Goal: Transaction & Acquisition: Purchase product/service

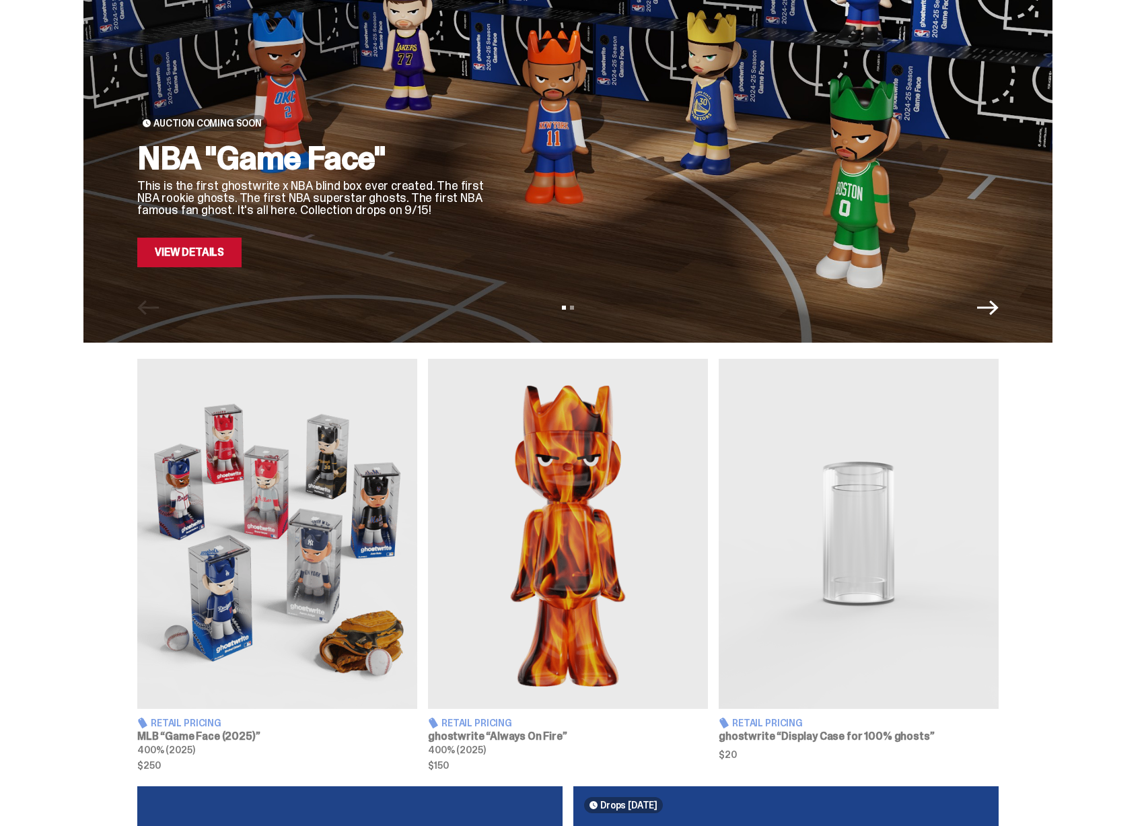
scroll to position [444, 0]
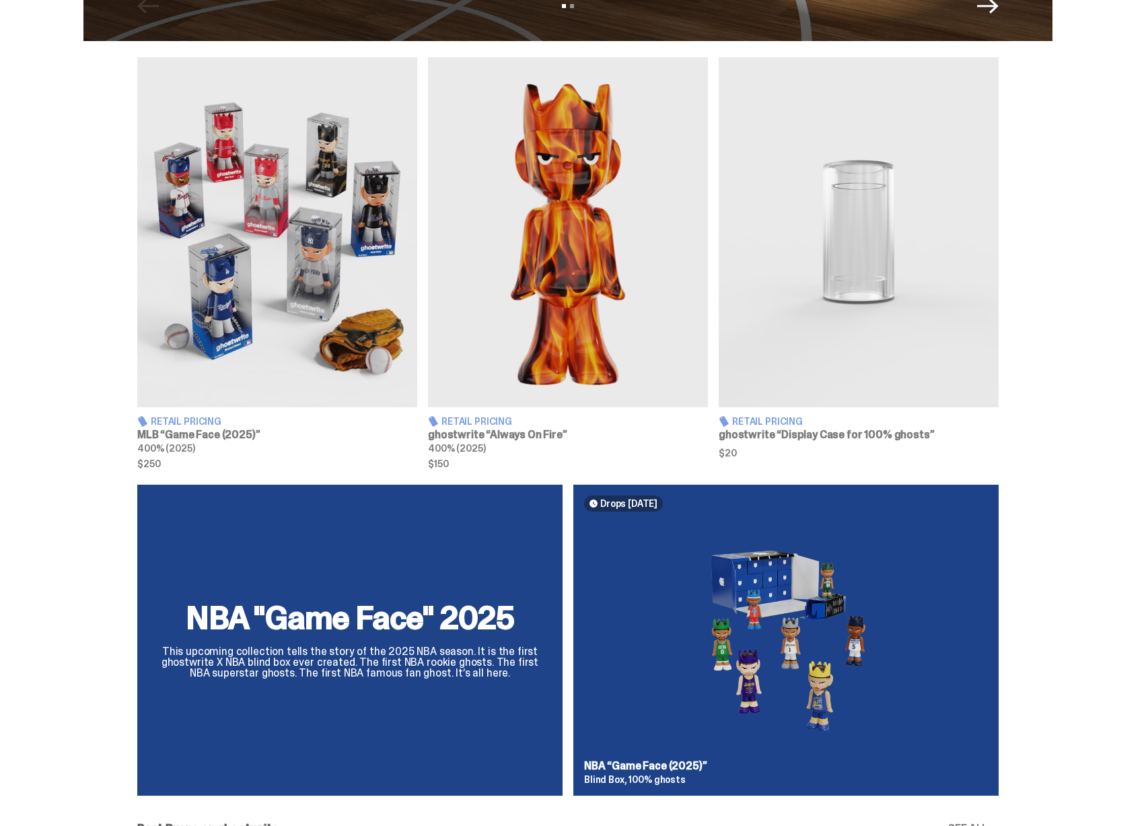
click at [831, 366] on img at bounding box center [859, 232] width 280 height 350
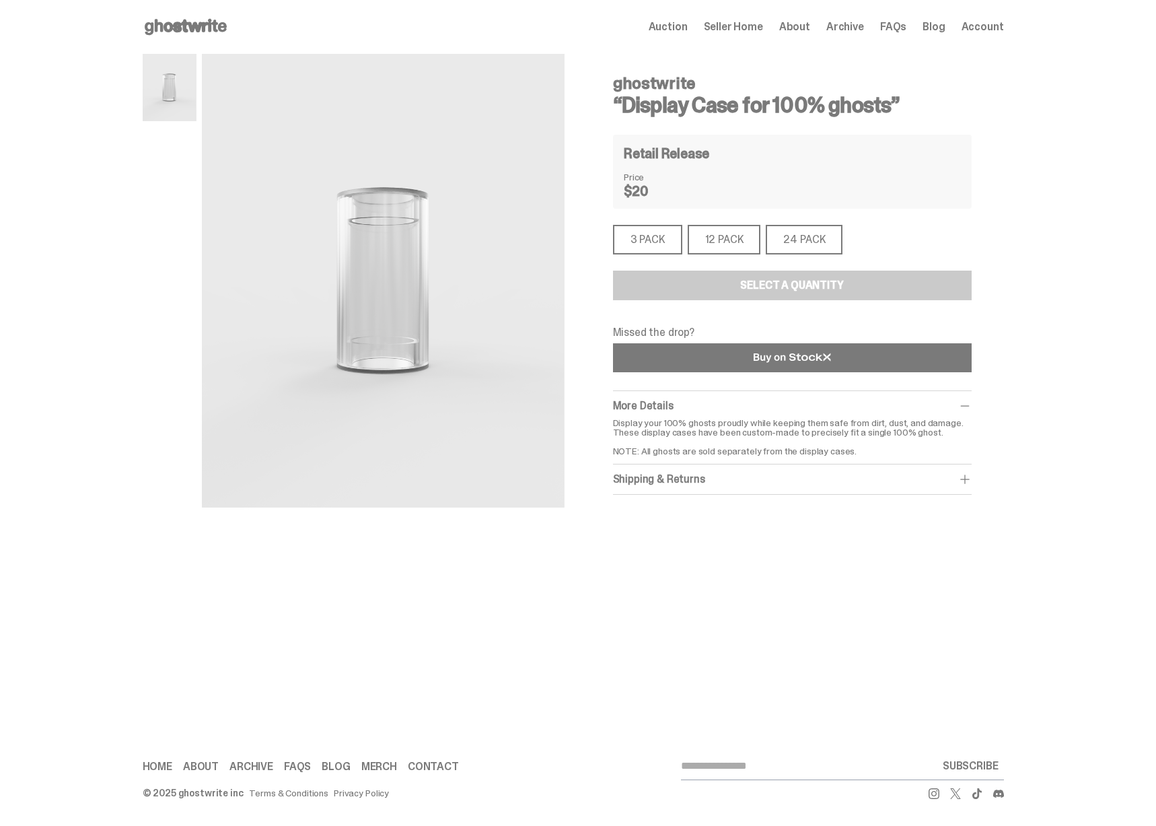
click at [703, 364] on link at bounding box center [792, 357] width 359 height 29
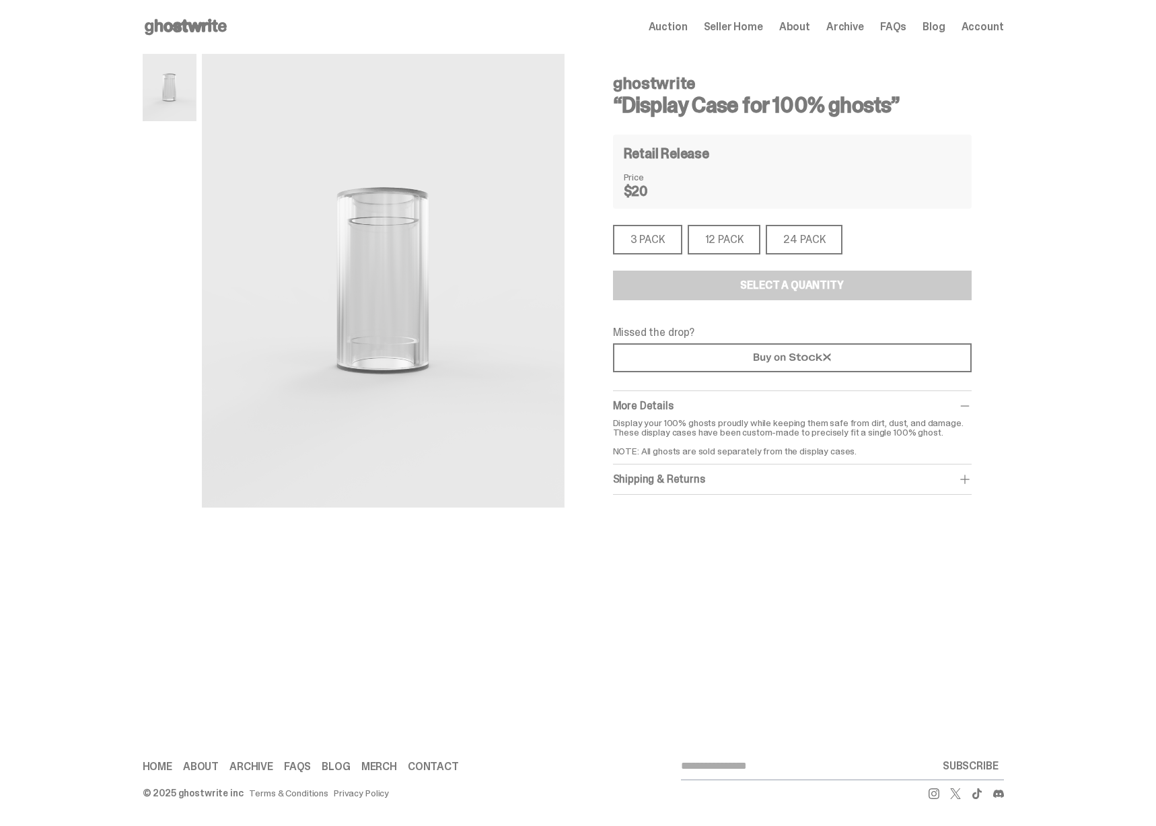
click at [665, 245] on div "3 PACK" at bounding box center [647, 240] width 69 height 30
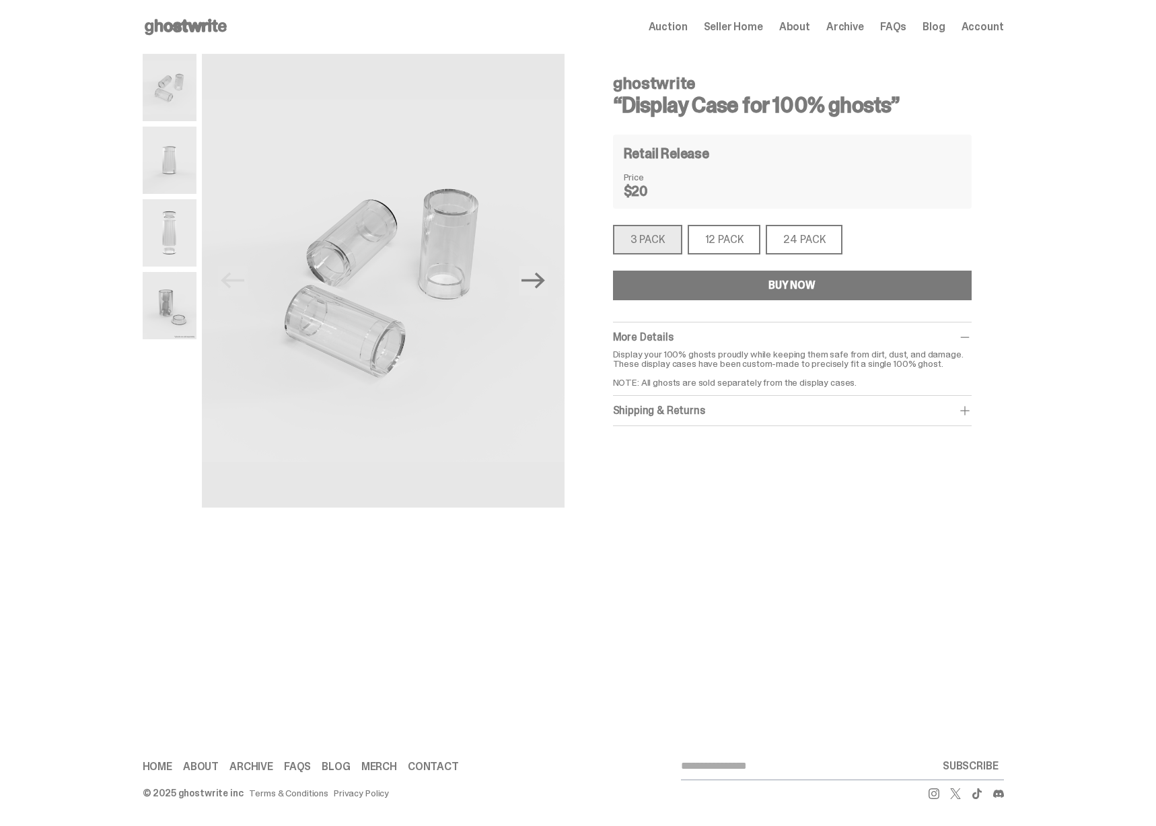
click at [736, 242] on div "12 PACK" at bounding box center [724, 240] width 73 height 30
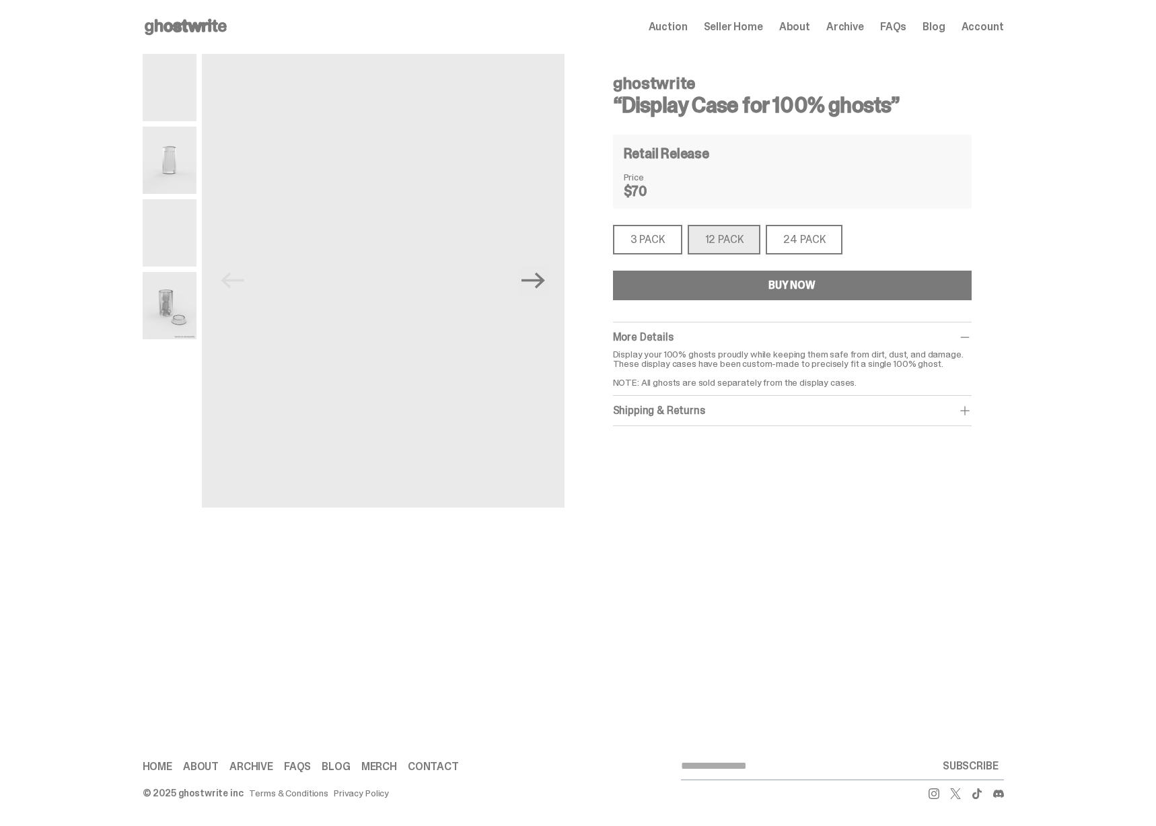
click at [816, 244] on div "24 PACK" at bounding box center [804, 240] width 77 height 30
click at [646, 244] on div "3 PACK" at bounding box center [647, 240] width 69 height 30
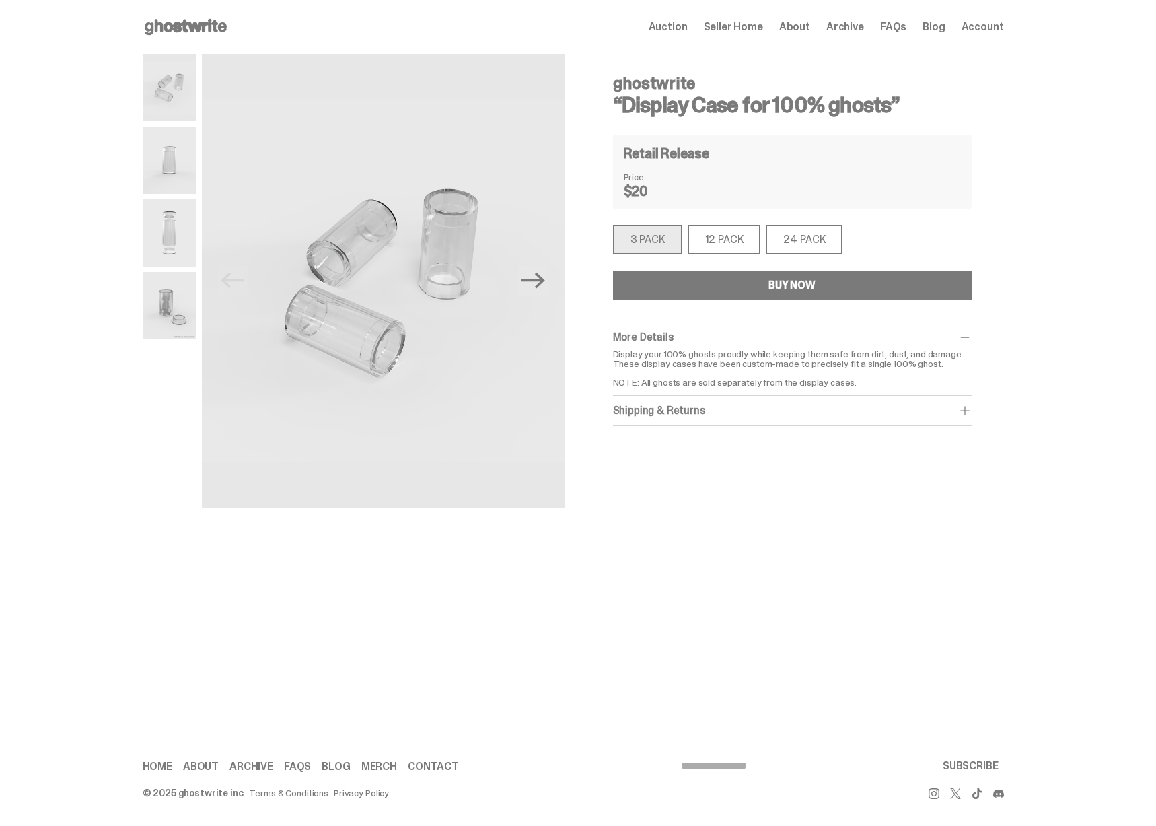
click at [810, 236] on div "24 PACK" at bounding box center [804, 240] width 77 height 30
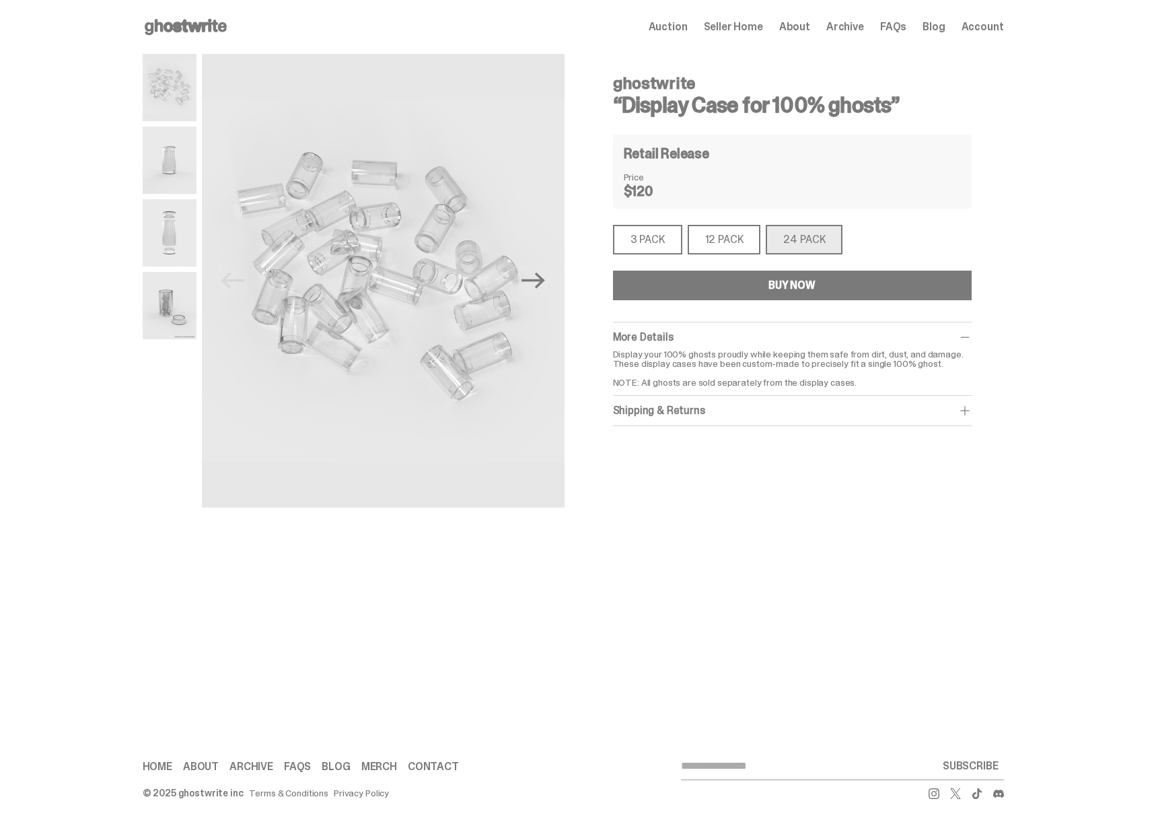
click at [747, 234] on div "12 PACK" at bounding box center [724, 240] width 73 height 30
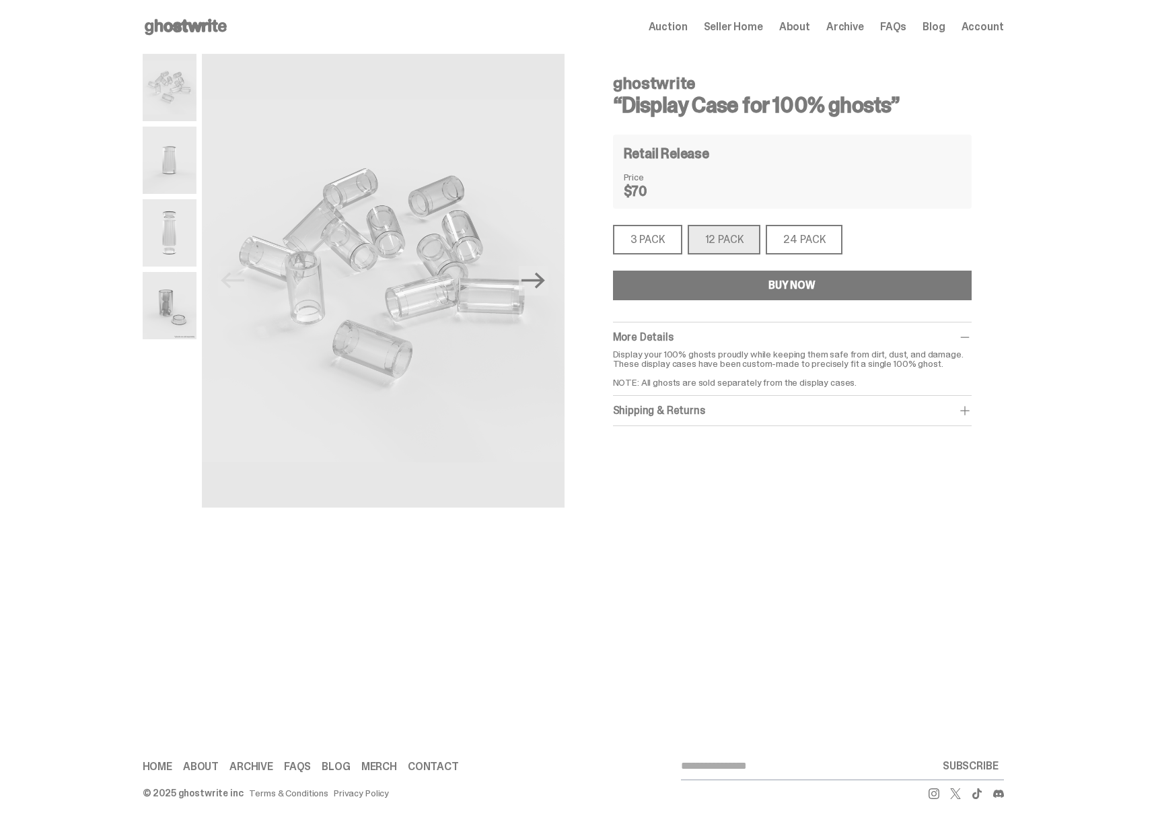
click at [663, 236] on div "3 PACK" at bounding box center [647, 240] width 69 height 30
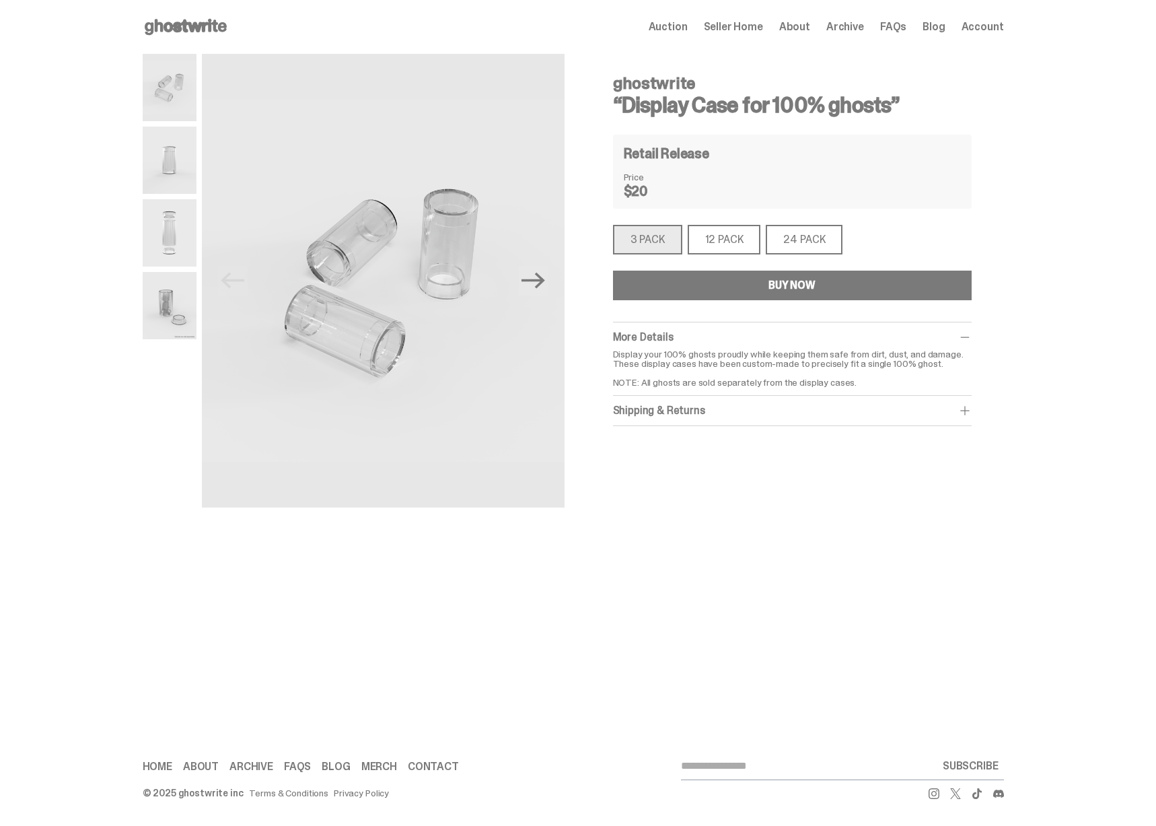
click at [690, 210] on div "ghostwrite “Display Case for 100% ghosts” Retail Release Price $20 3 PACK 3 PAC…" at bounding box center [792, 245] width 359 height 361
click at [643, 202] on div "Retail Release Price $20" at bounding box center [792, 172] width 359 height 74
drag, startPoint x: 680, startPoint y: 114, endPoint x: 785, endPoint y: 108, distance: 105.2
click at [785, 108] on h3 "“Display Case for 100% ghosts”" at bounding box center [792, 105] width 359 height 22
click at [184, 28] on use at bounding box center [186, 27] width 82 height 16
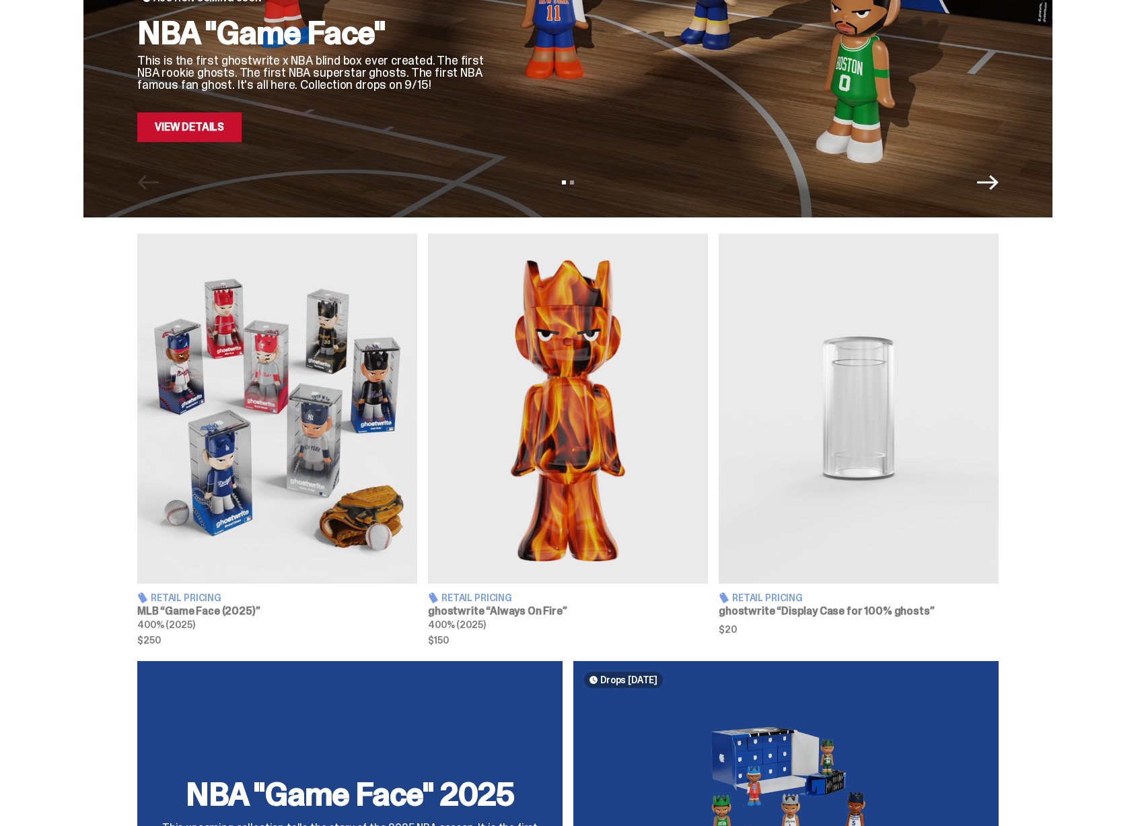
scroll to position [462, 0]
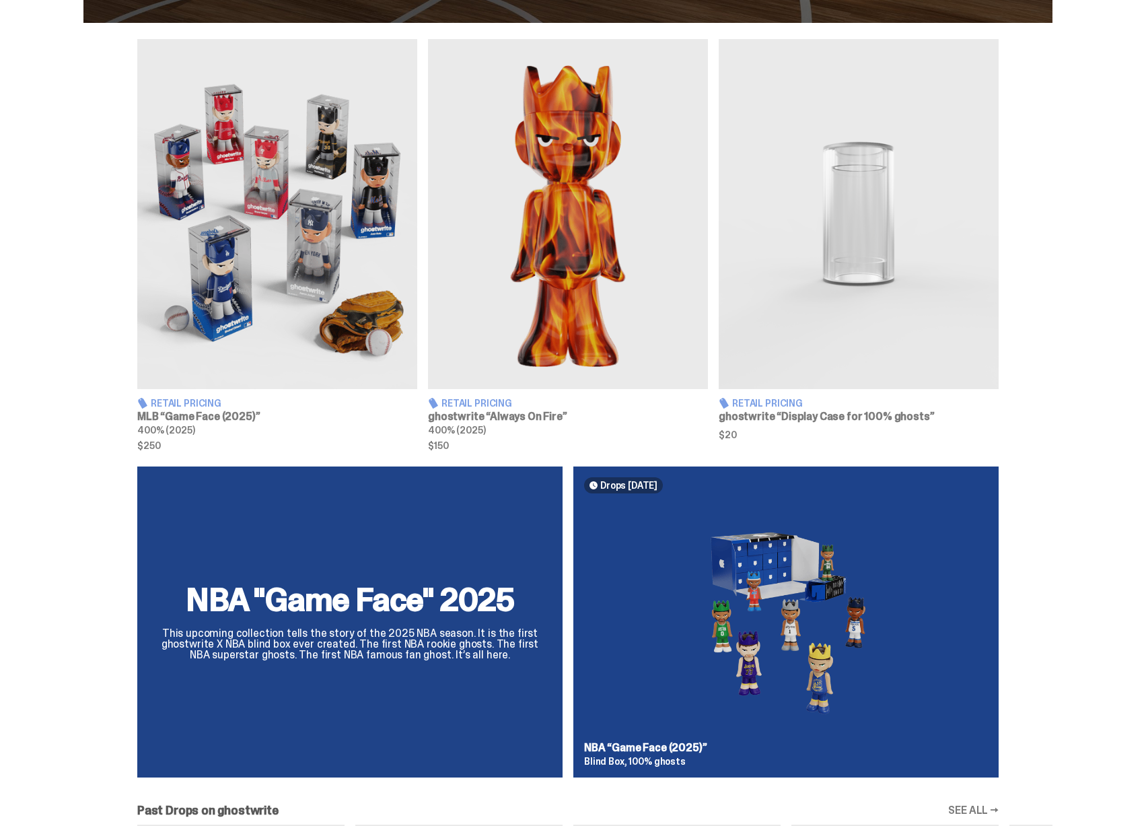
click at [588, 330] on img at bounding box center [568, 214] width 280 height 350
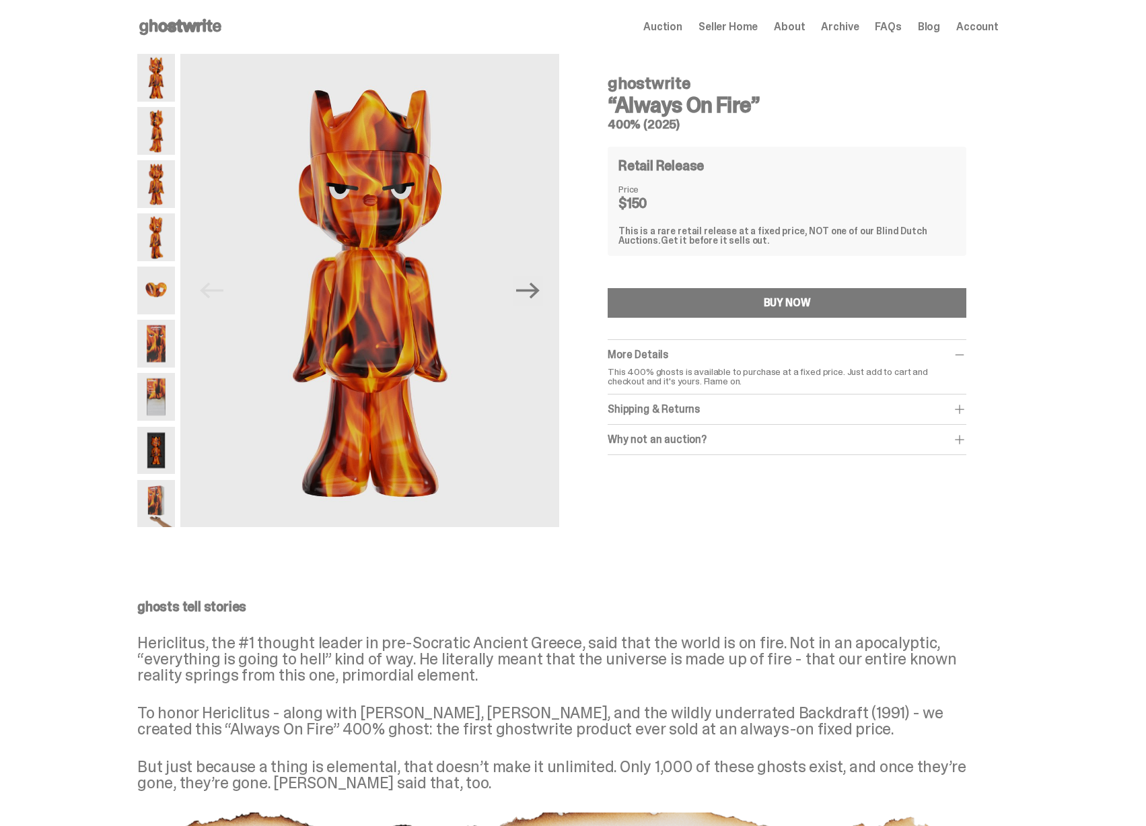
click at [172, 28] on use at bounding box center [180, 27] width 82 height 16
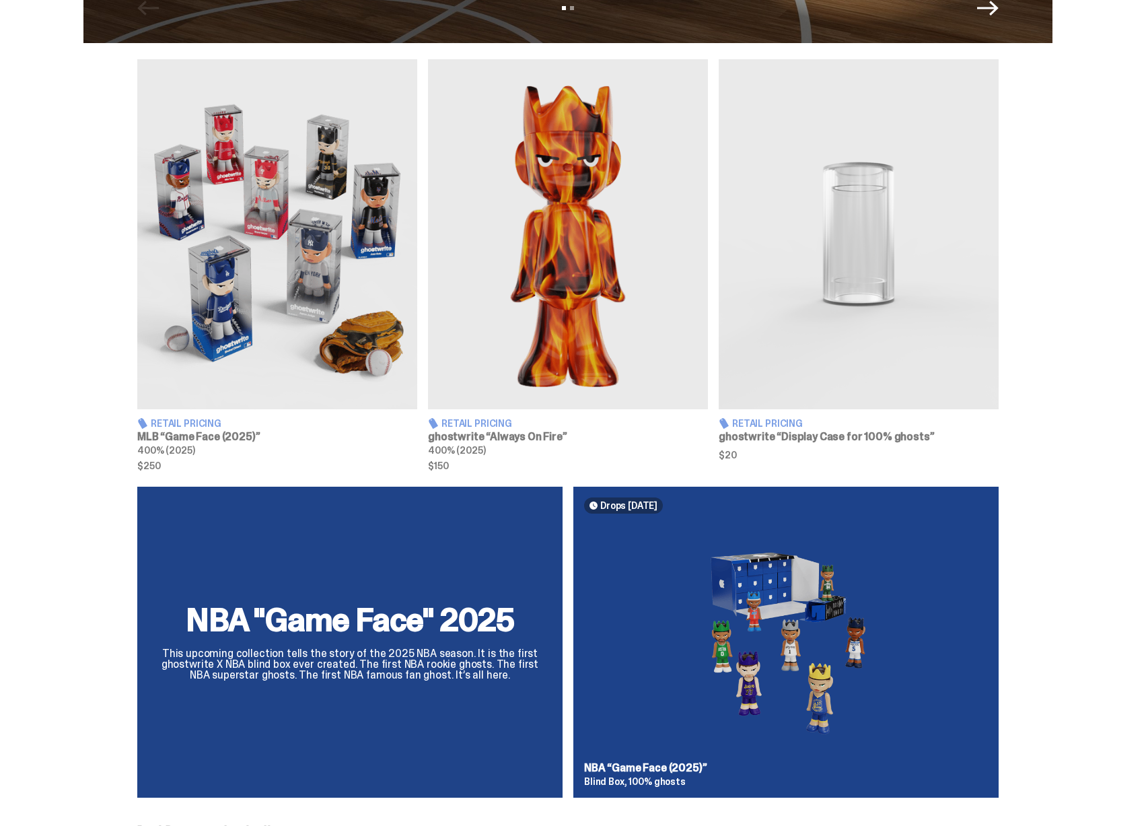
scroll to position [442, 0]
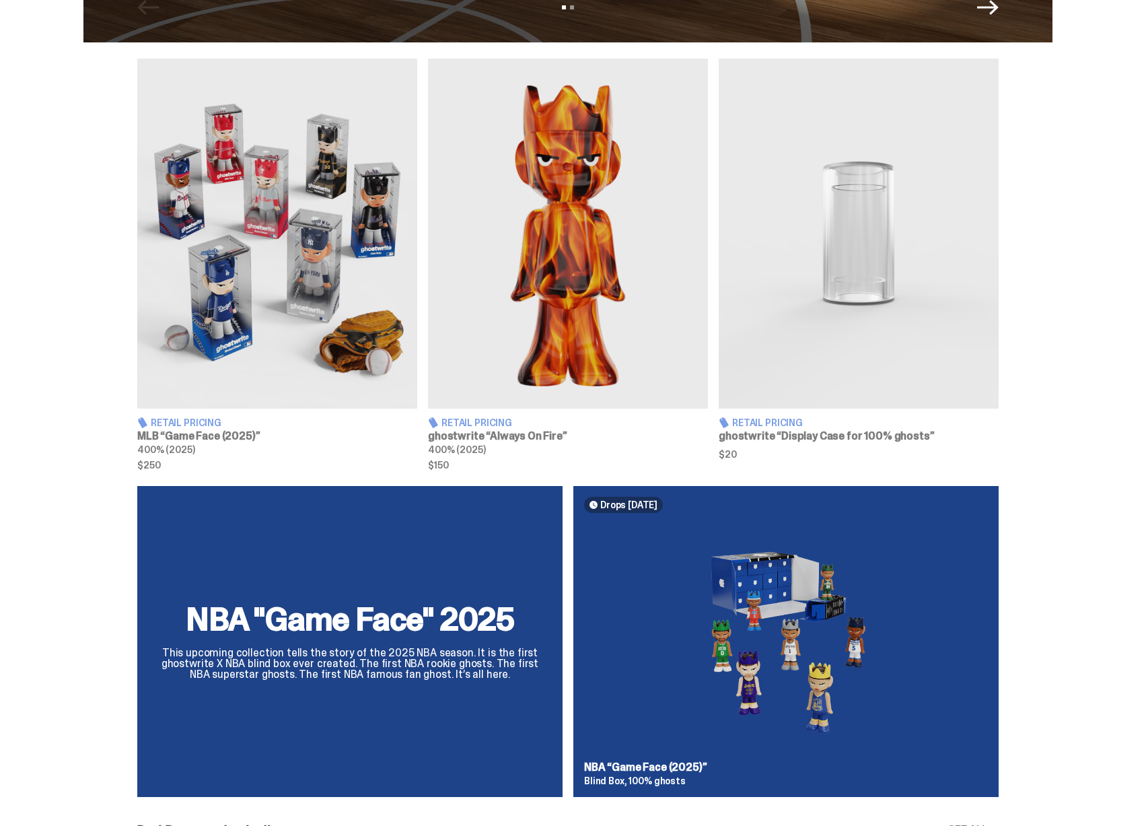
click at [287, 269] on img at bounding box center [277, 234] width 280 height 350
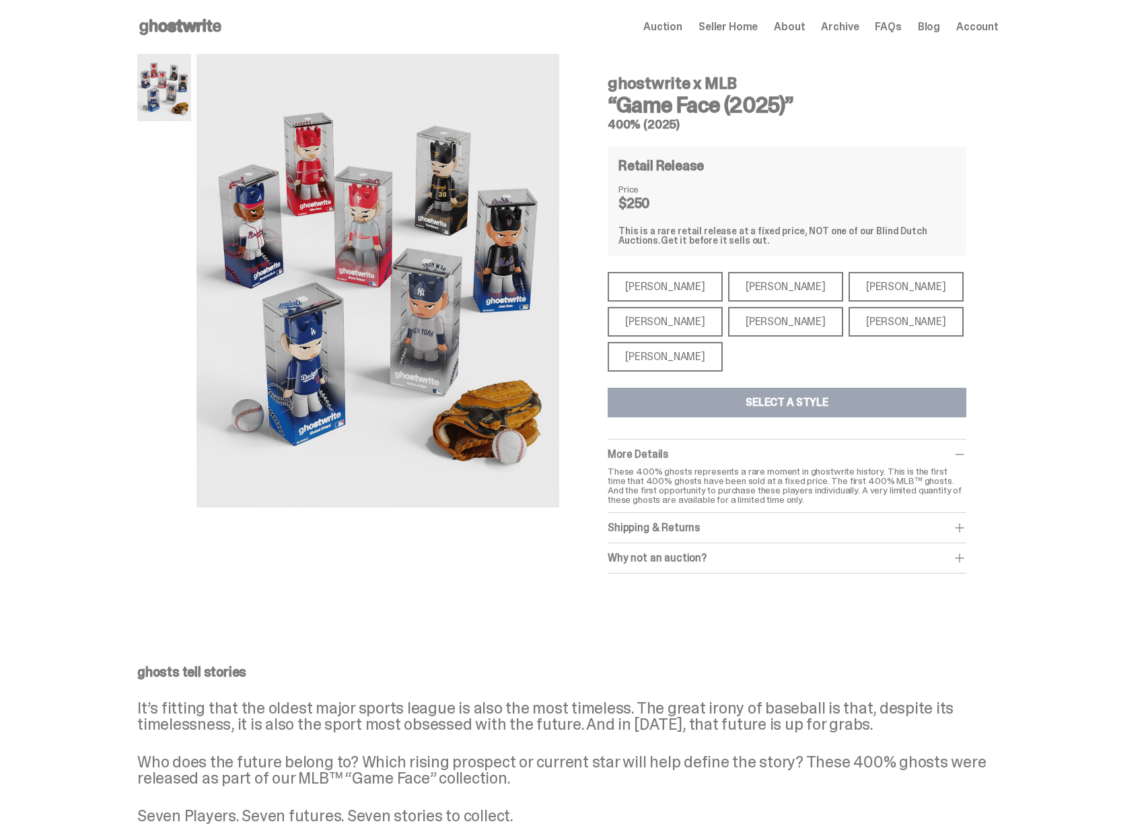
click at [696, 349] on div "Shohei Ohtani" at bounding box center [665, 357] width 115 height 30
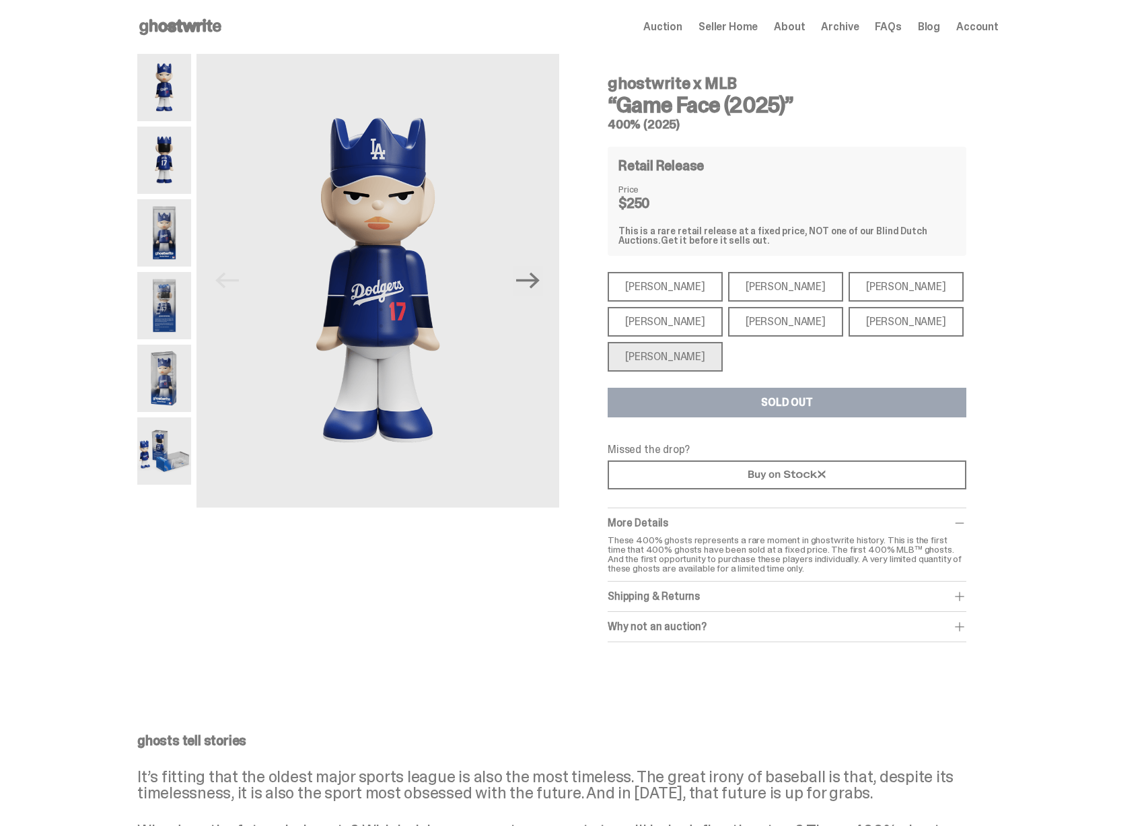
click at [676, 322] on div "Aaron Judge" at bounding box center [665, 322] width 115 height 30
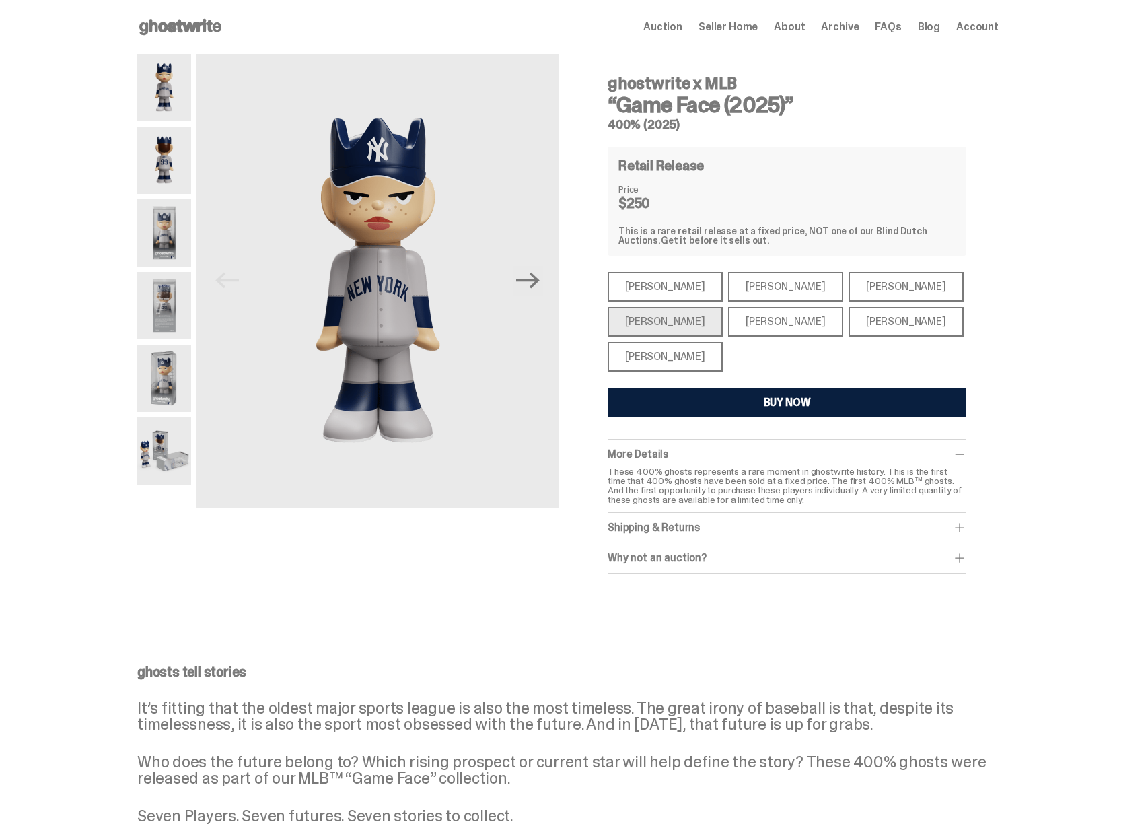
click at [677, 297] on div "Mike Trout" at bounding box center [665, 287] width 115 height 30
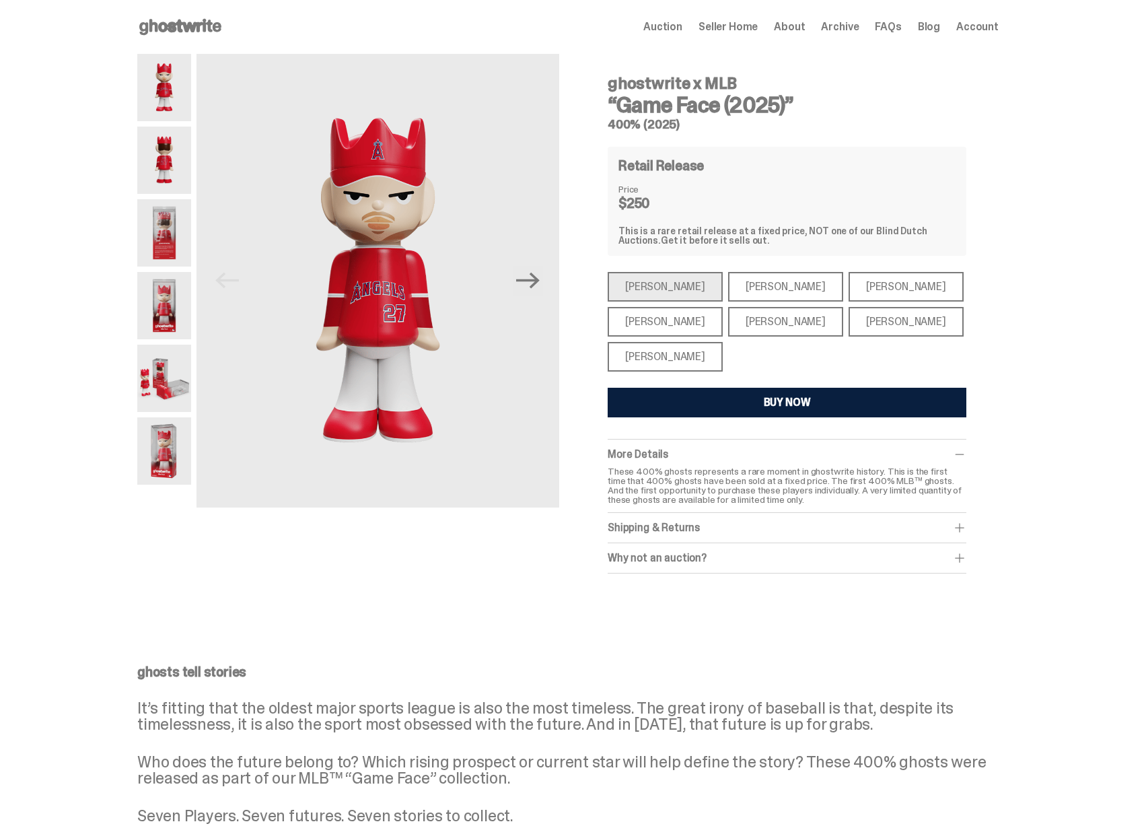
click at [758, 291] on div "Paul Skenes" at bounding box center [785, 287] width 115 height 30
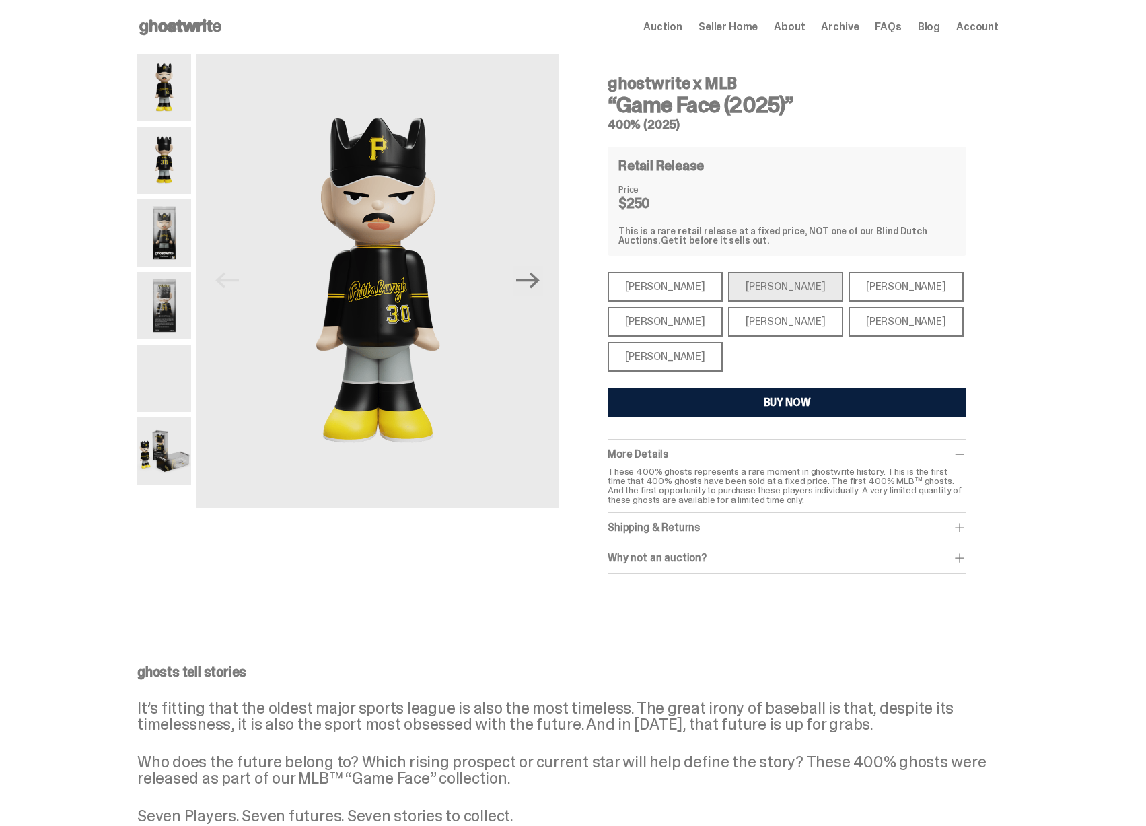
click at [763, 316] on div "Bryce Harper" at bounding box center [785, 322] width 115 height 30
click at [849, 287] on div "Ronald Acuña Jr." at bounding box center [906, 287] width 115 height 30
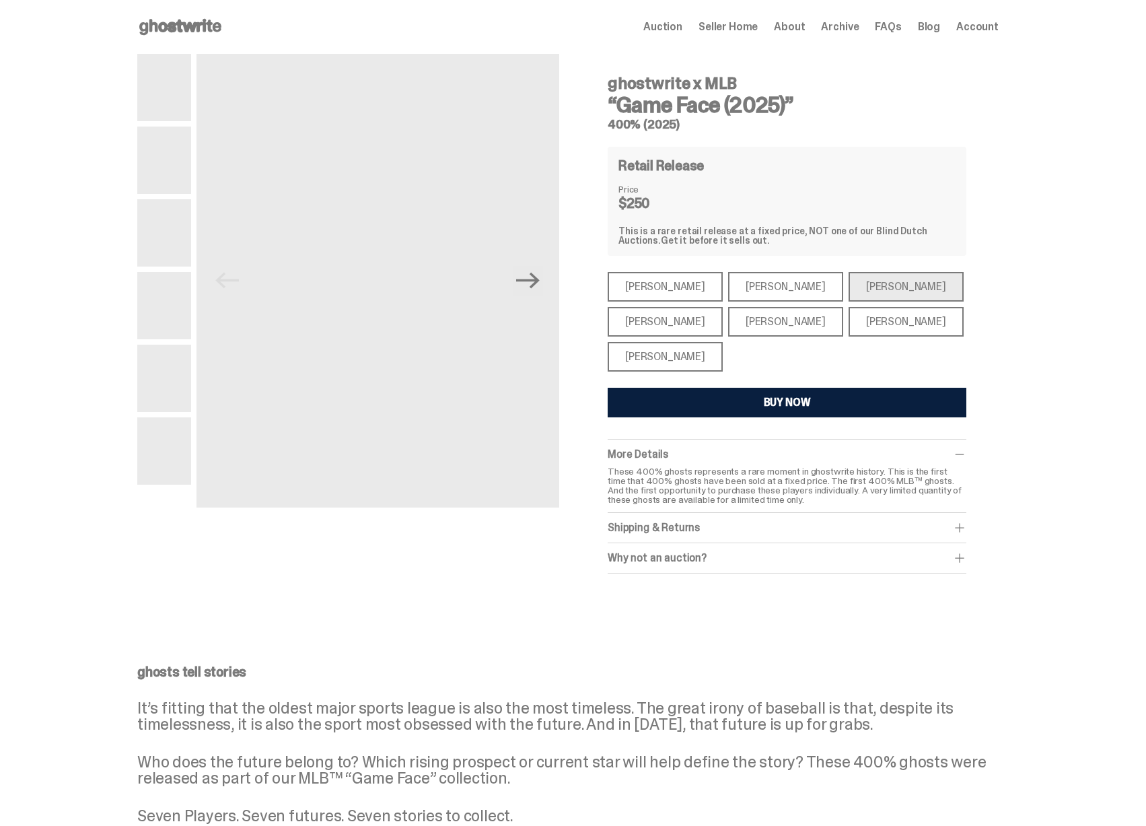
click at [849, 320] on div "Juan Soto" at bounding box center [906, 322] width 115 height 30
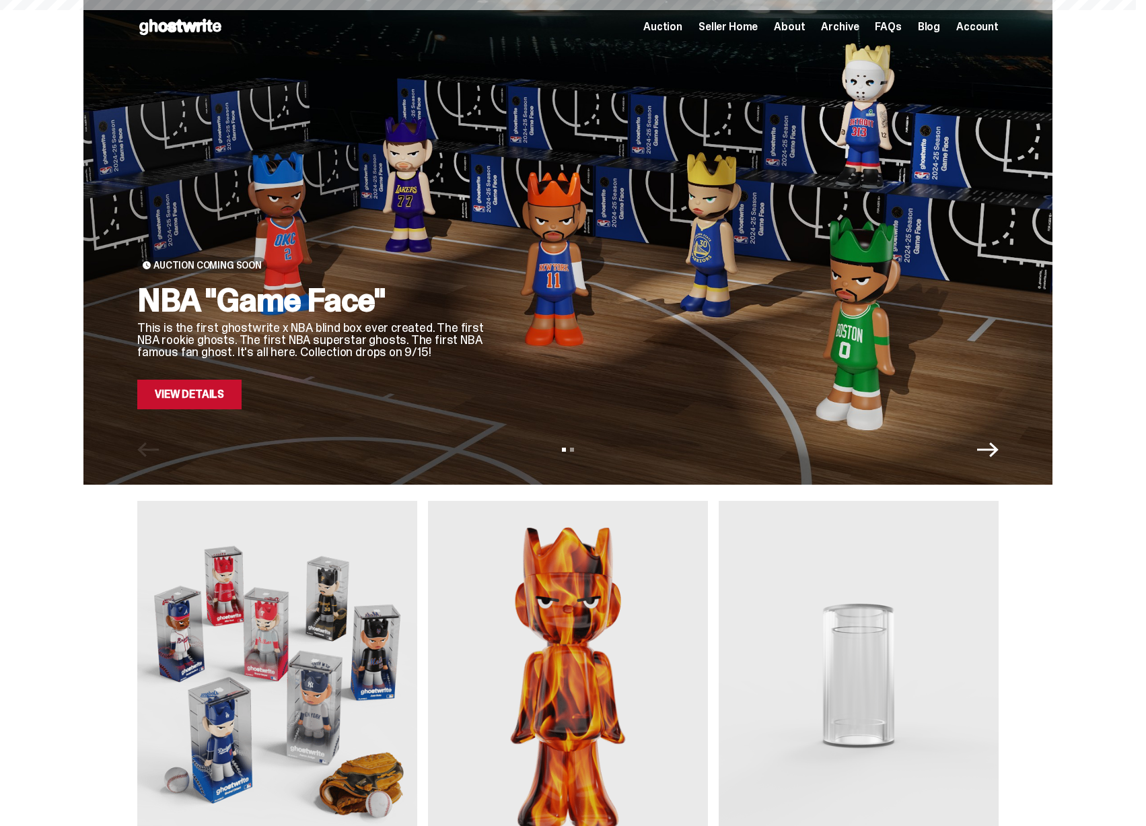
scroll to position [442, 0]
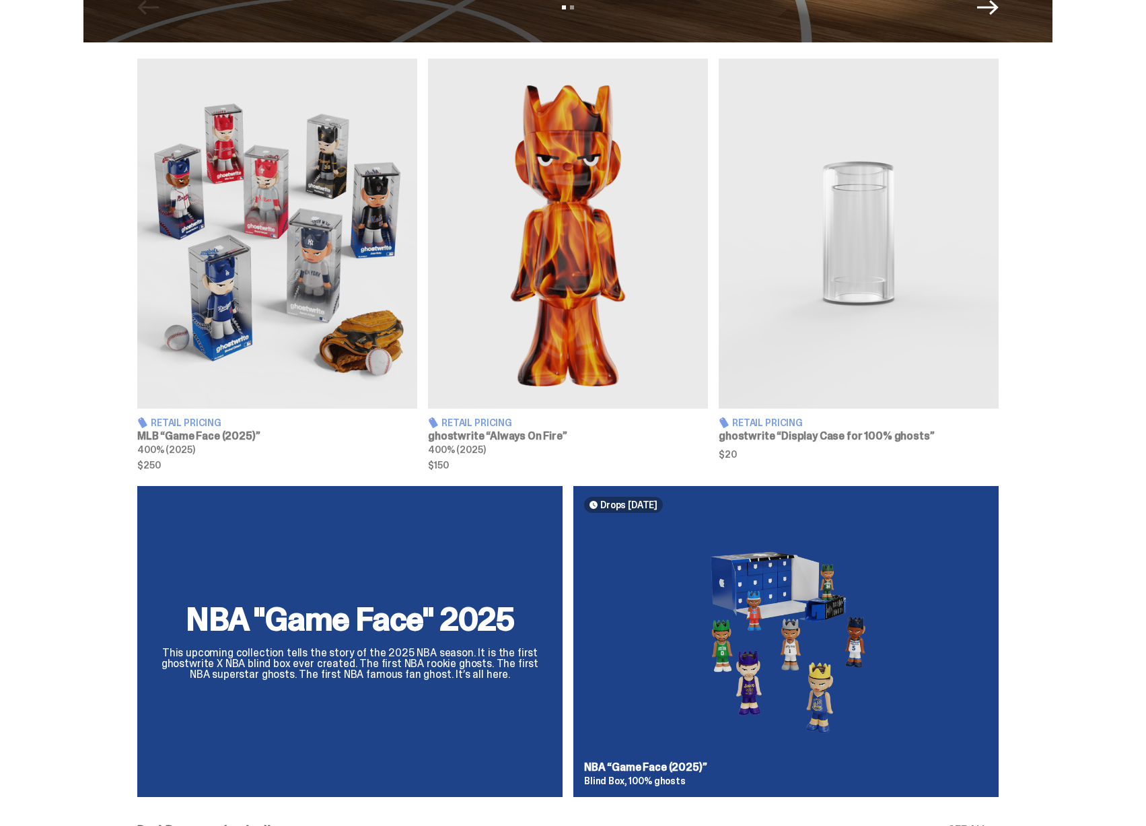
click at [328, 316] on img at bounding box center [277, 234] width 280 height 350
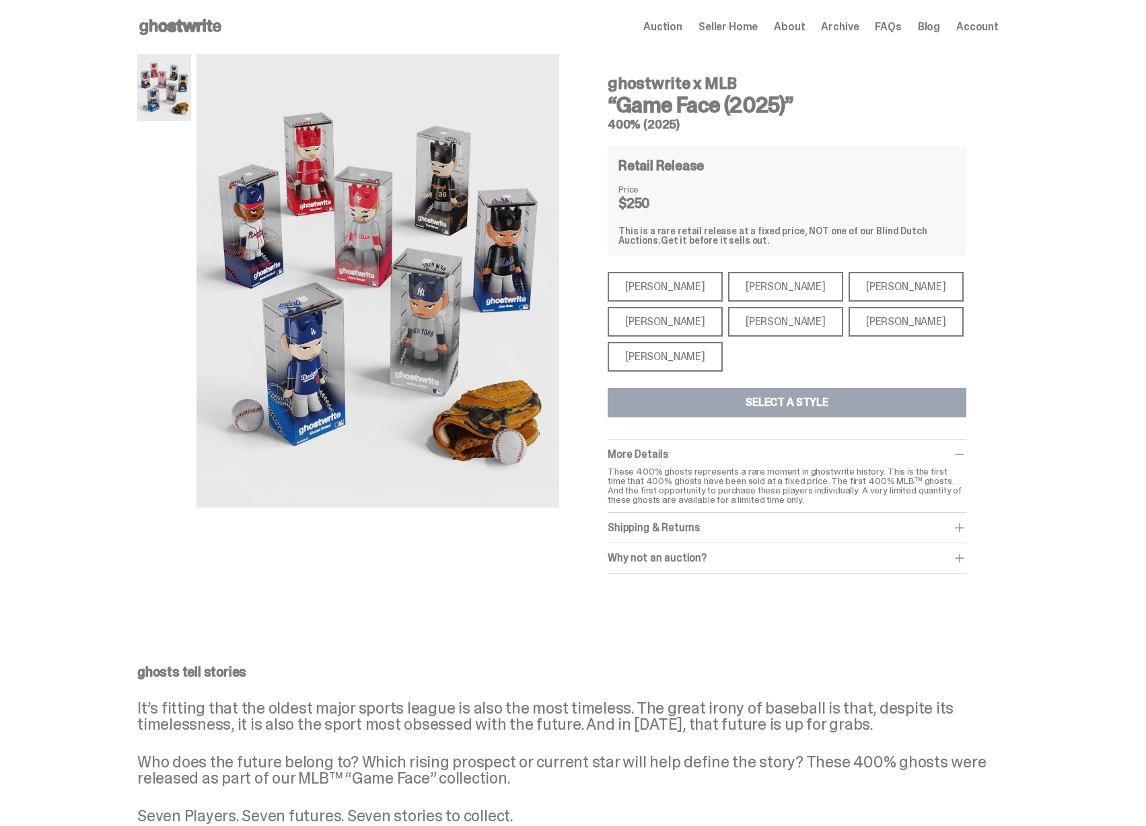
click at [749, 27] on span "Seller Home" at bounding box center [728, 27] width 59 height 11
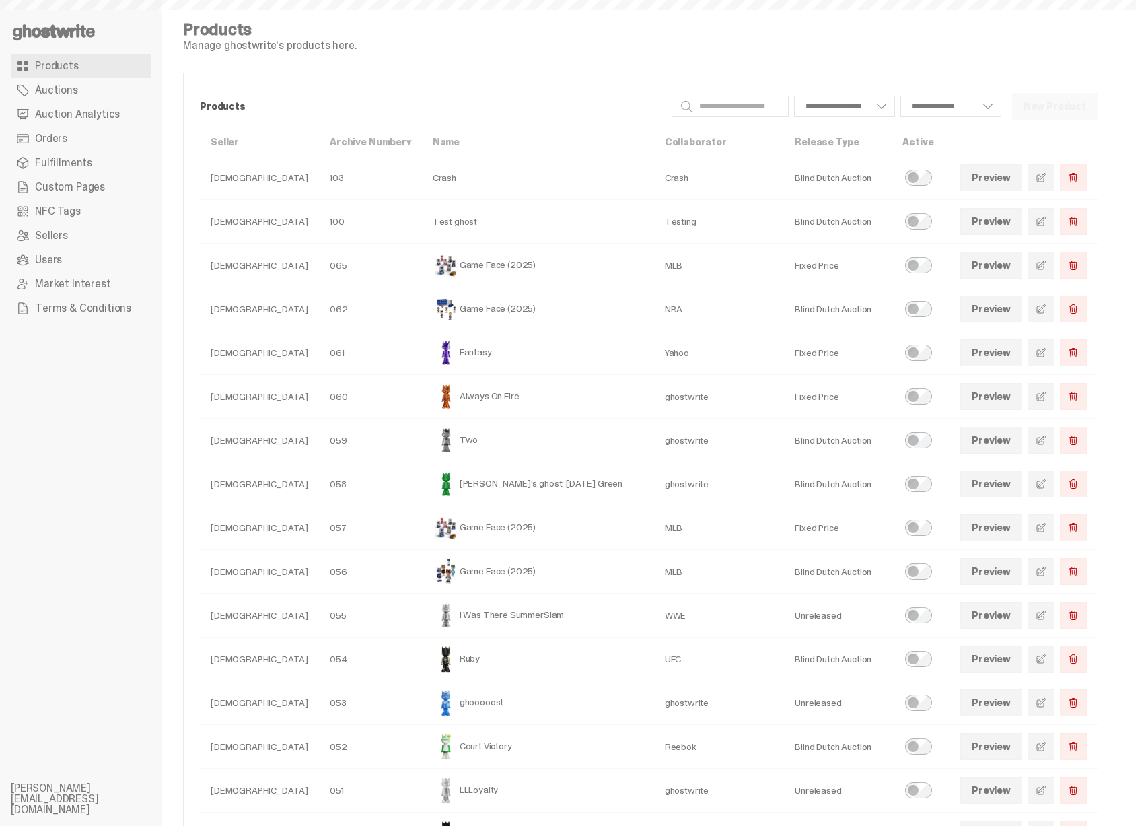
select select
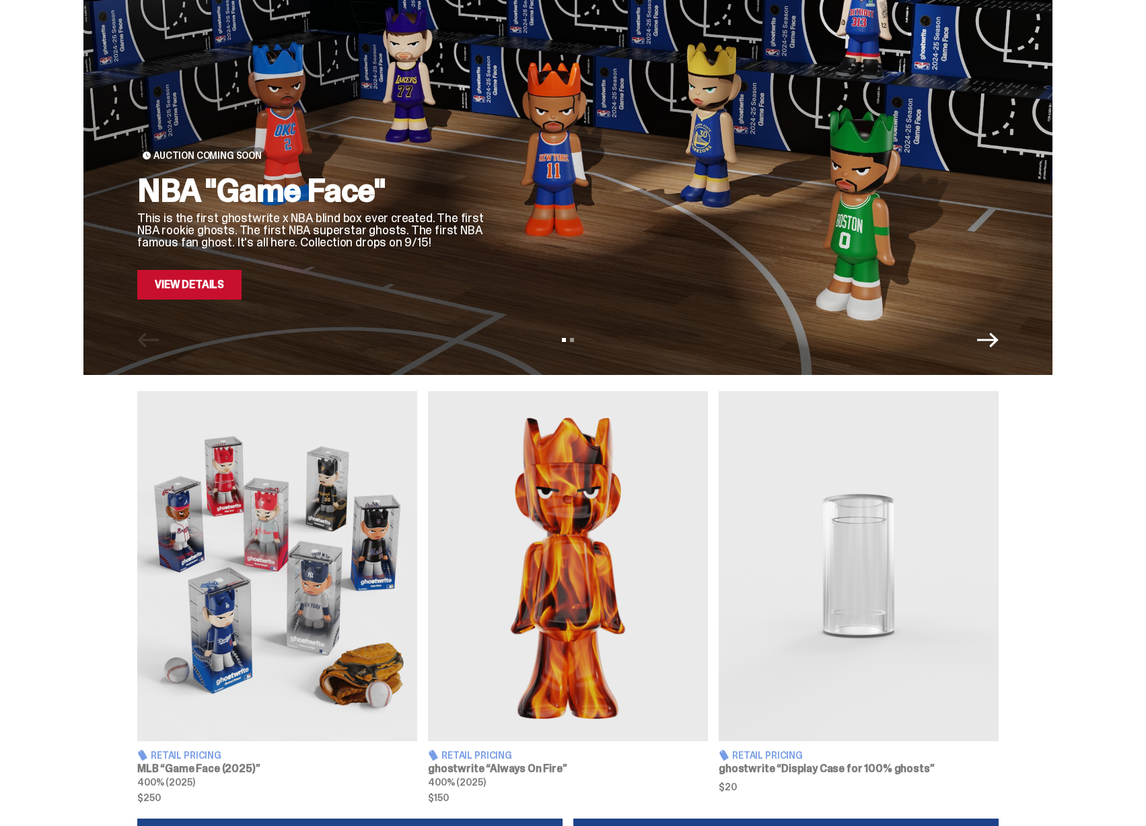
scroll to position [118, 0]
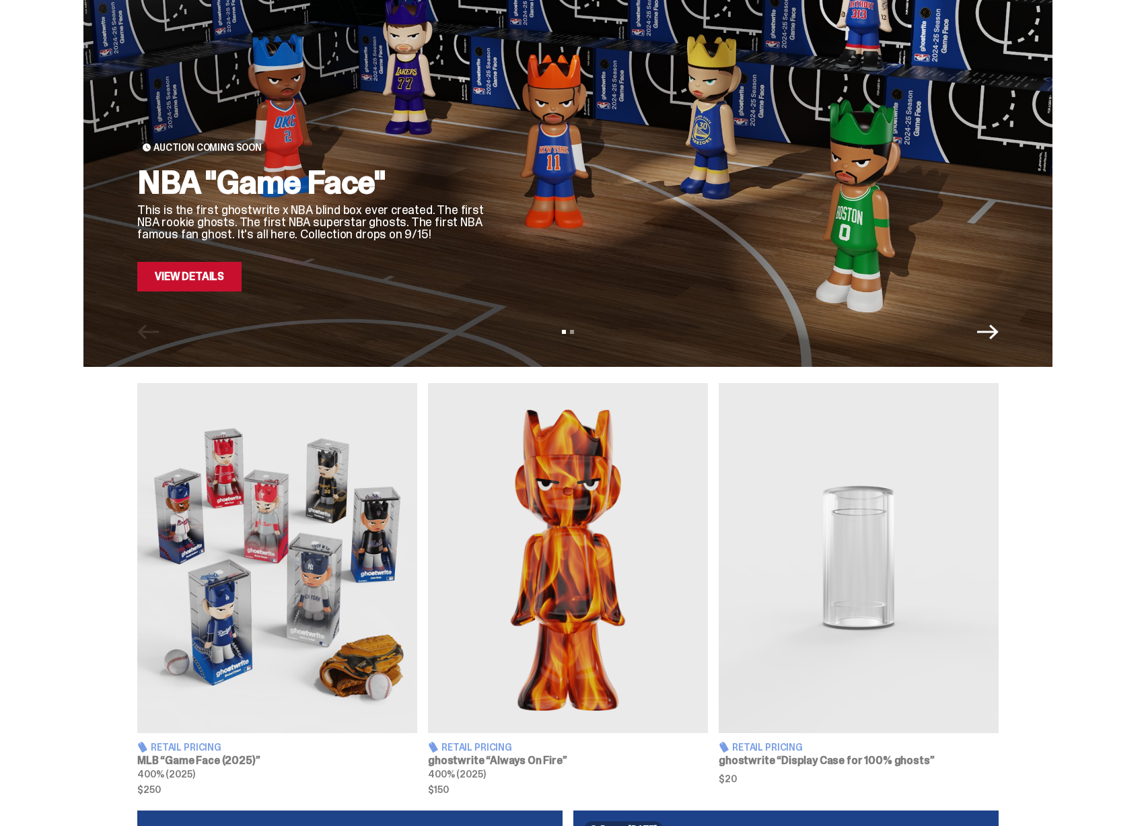
click at [862, 541] on img at bounding box center [859, 558] width 280 height 350
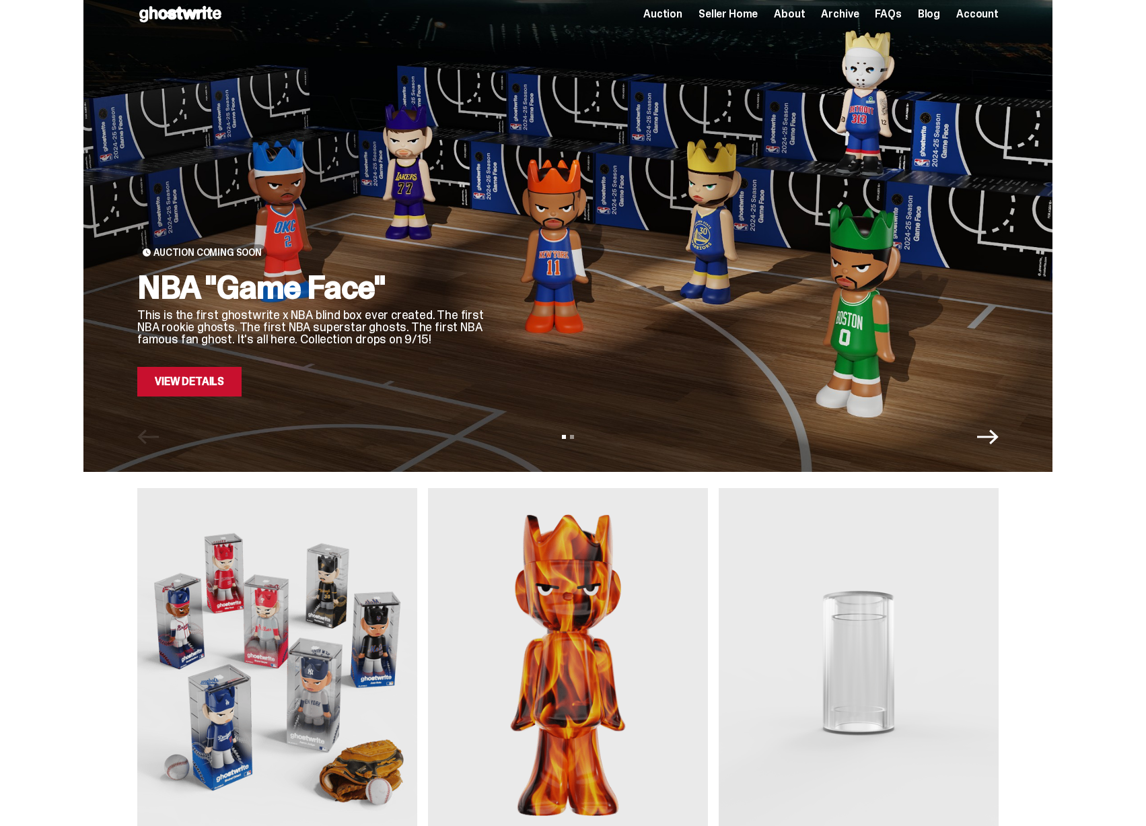
scroll to position [355, 0]
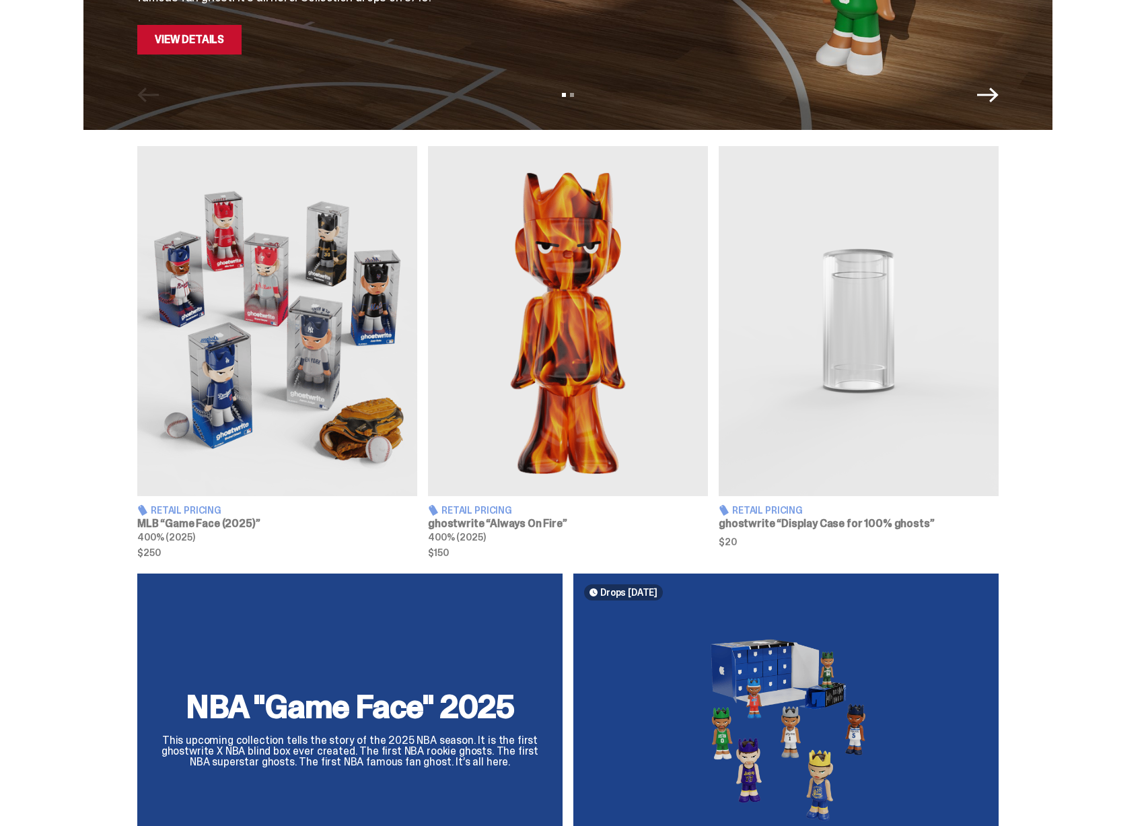
click at [509, 384] on img at bounding box center [568, 321] width 280 height 350
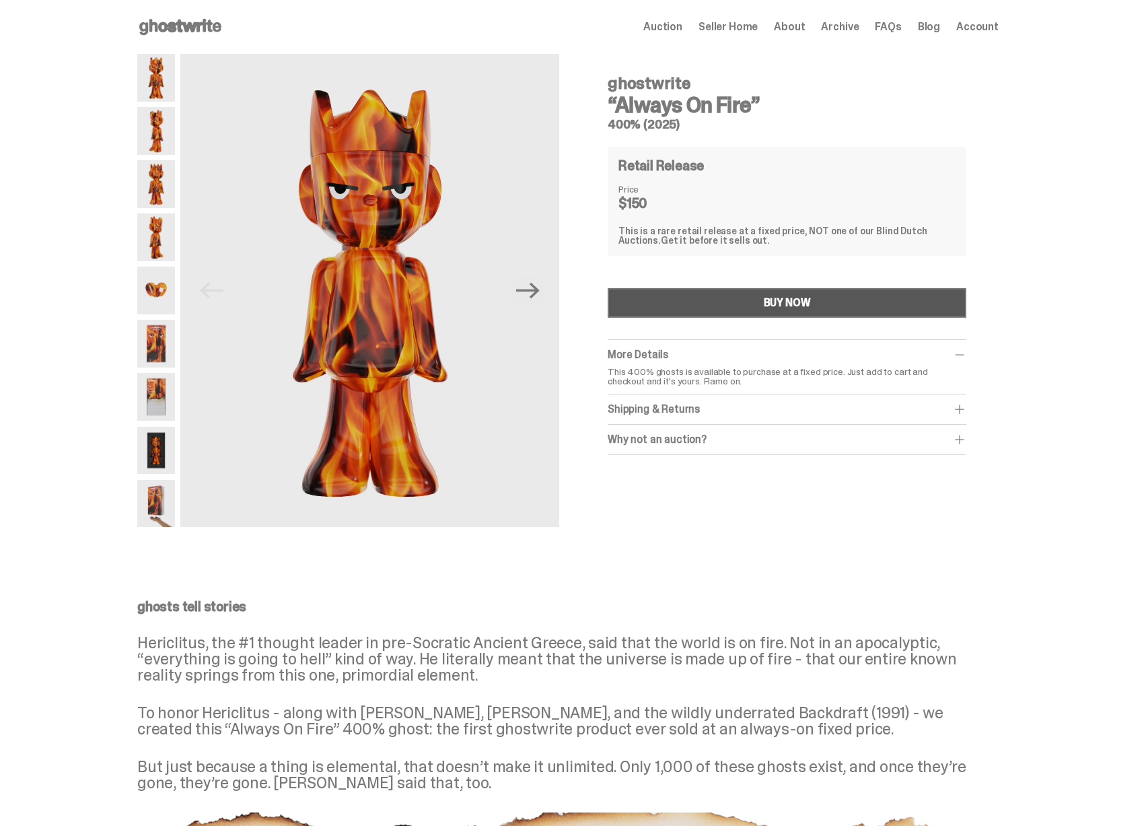
click at [695, 306] on button "BUY NOW" at bounding box center [787, 303] width 359 height 30
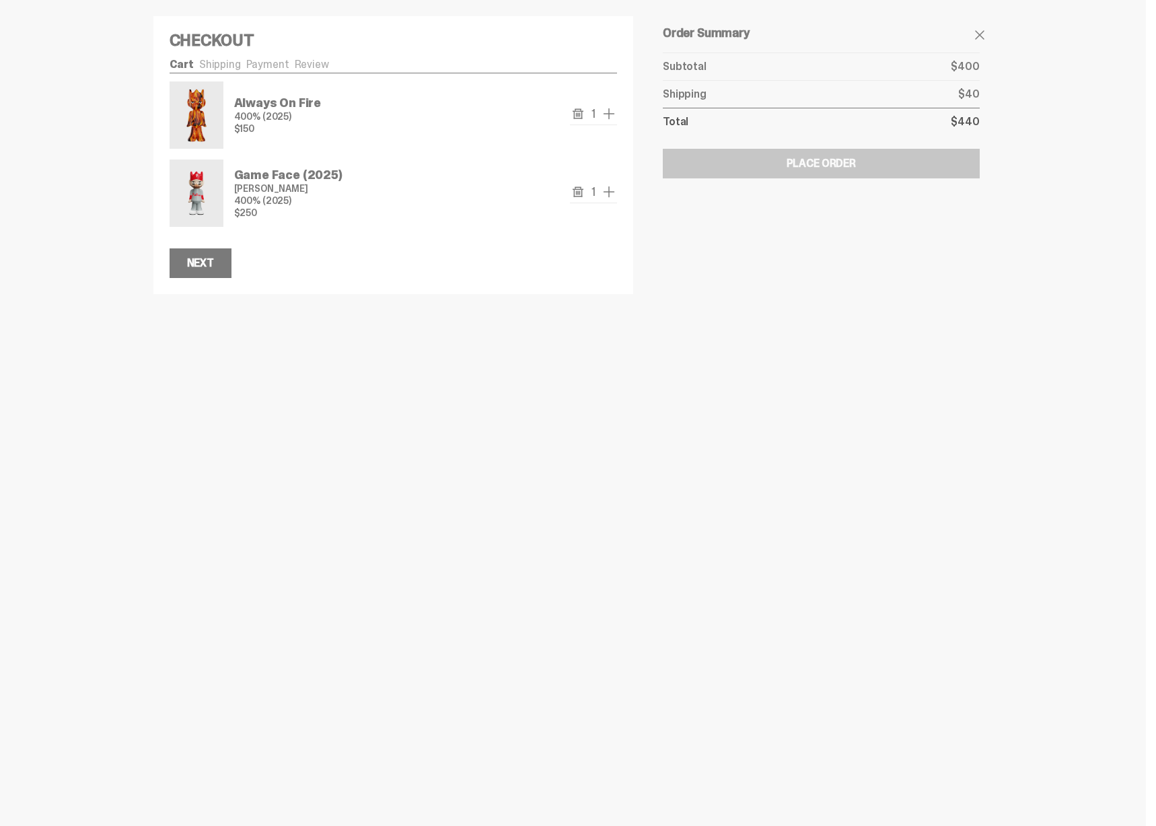
click at [575, 110] on use "remove" at bounding box center [578, 113] width 11 height 10
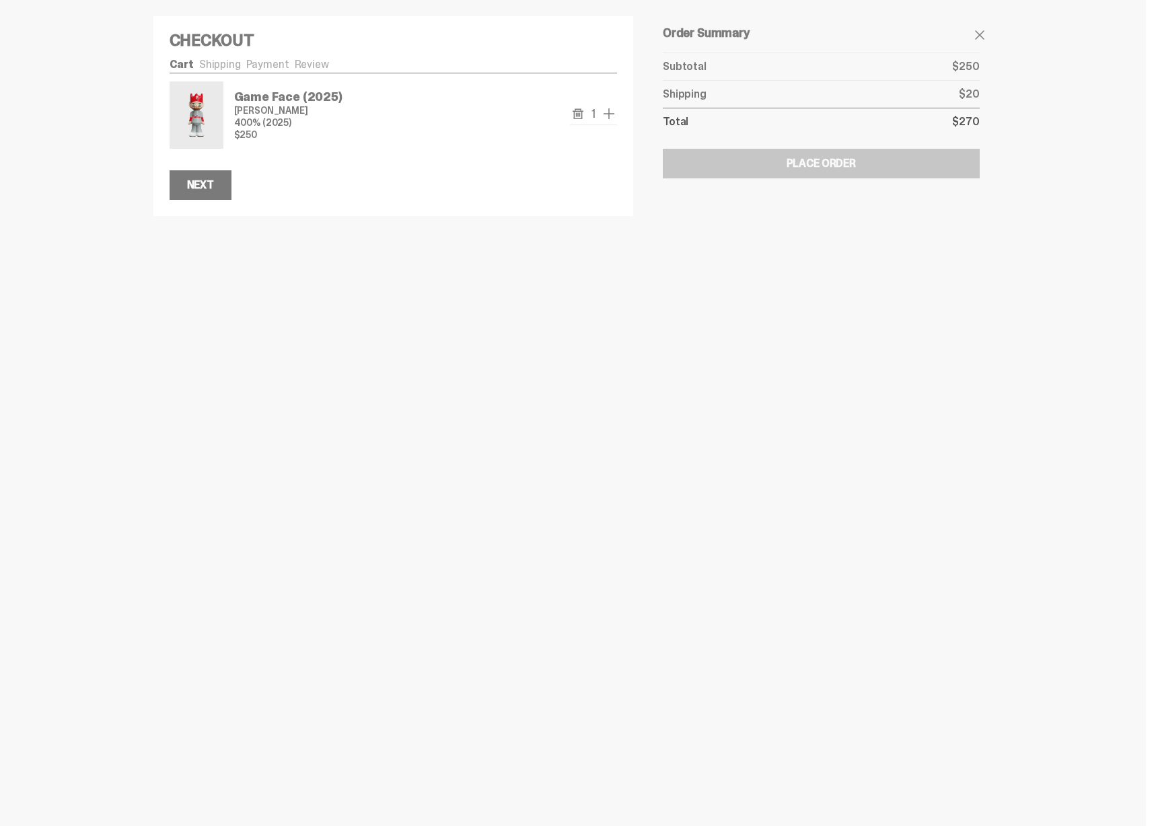
click at [579, 118] on use "remove" at bounding box center [578, 113] width 11 height 10
click at [226, 131] on link "Browse our products" at bounding box center [220, 127] width 100 height 14
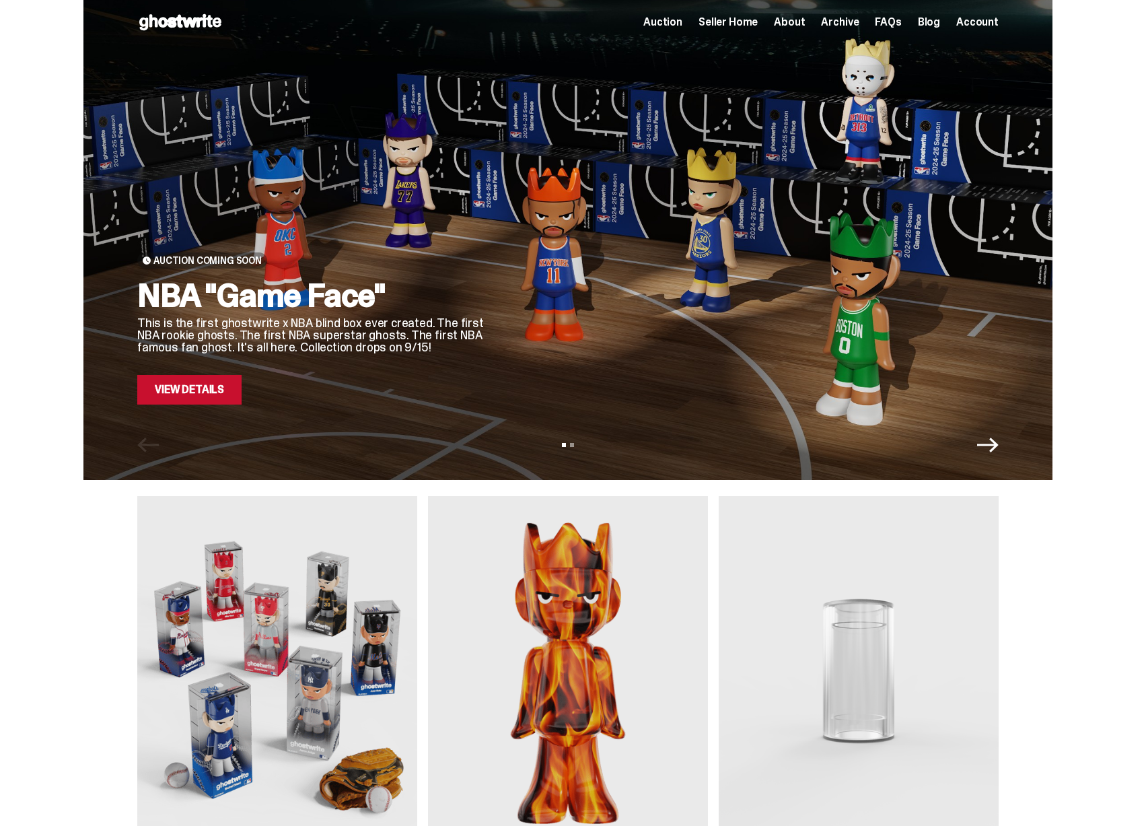
scroll to position [287, 0]
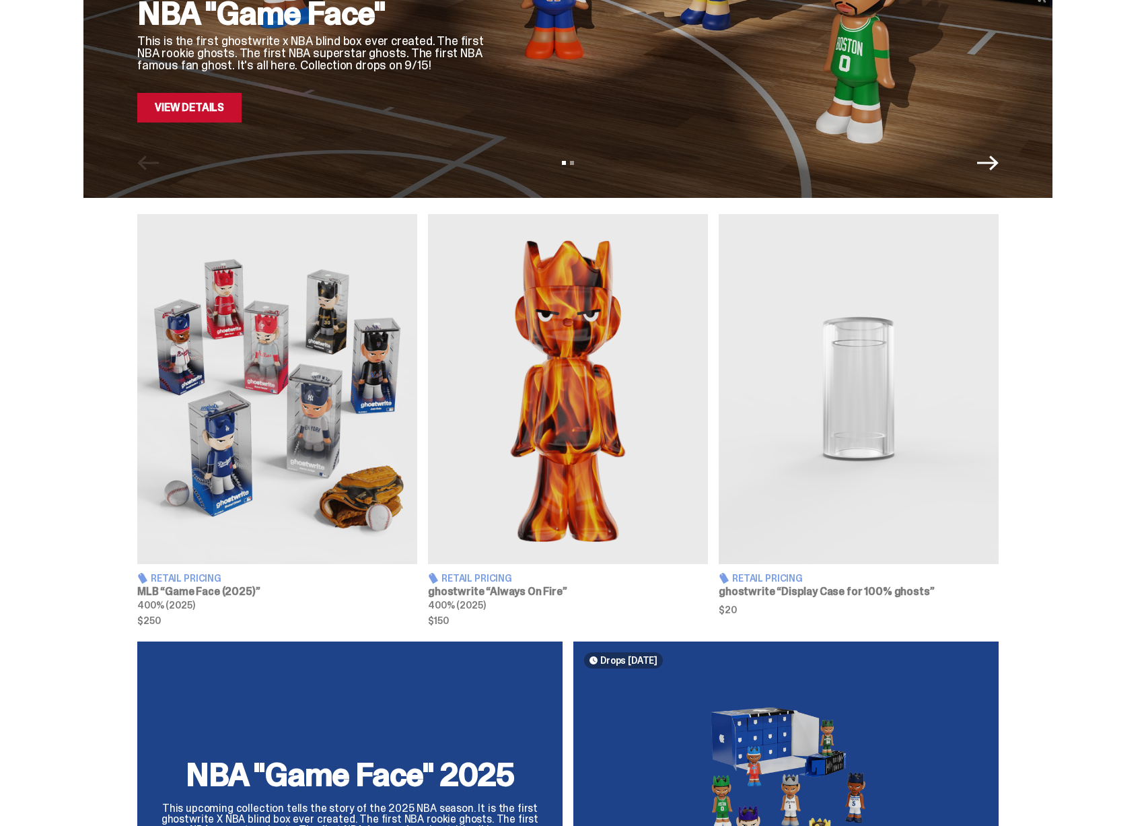
click at [547, 373] on img at bounding box center [568, 389] width 280 height 350
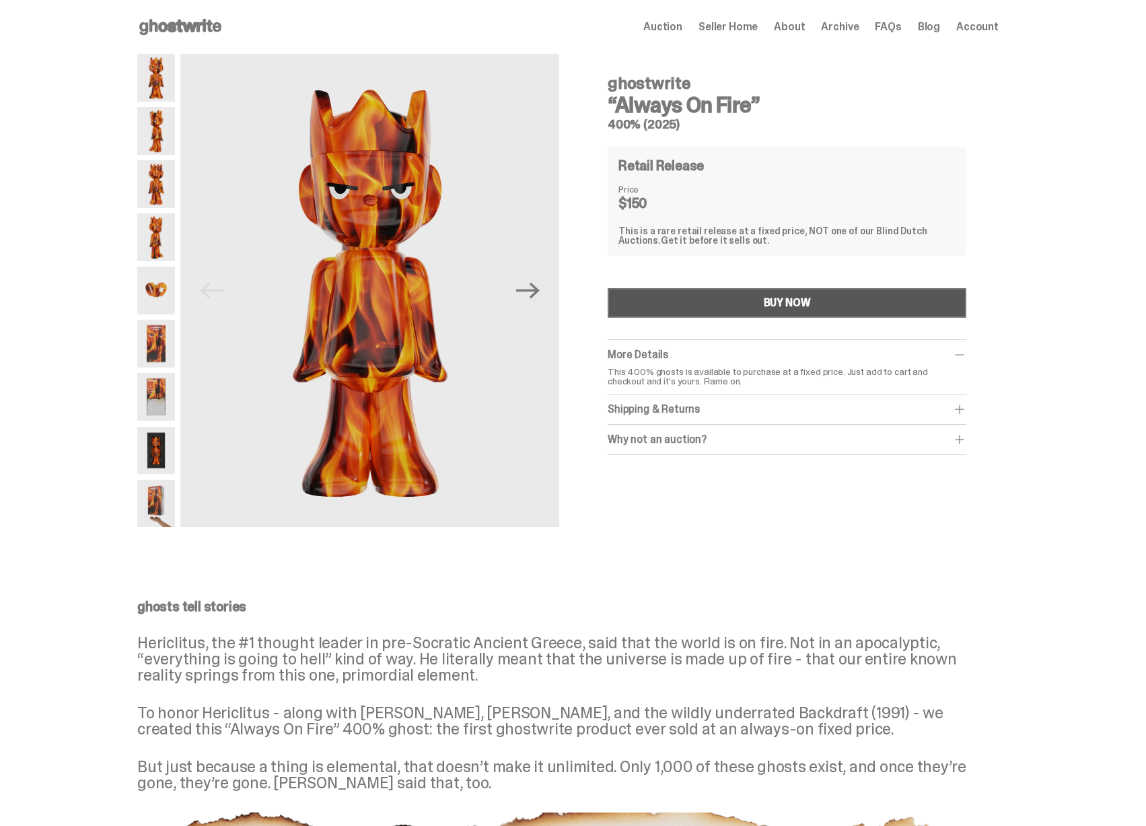
click at [728, 295] on button "BUY NOW" at bounding box center [787, 303] width 359 height 30
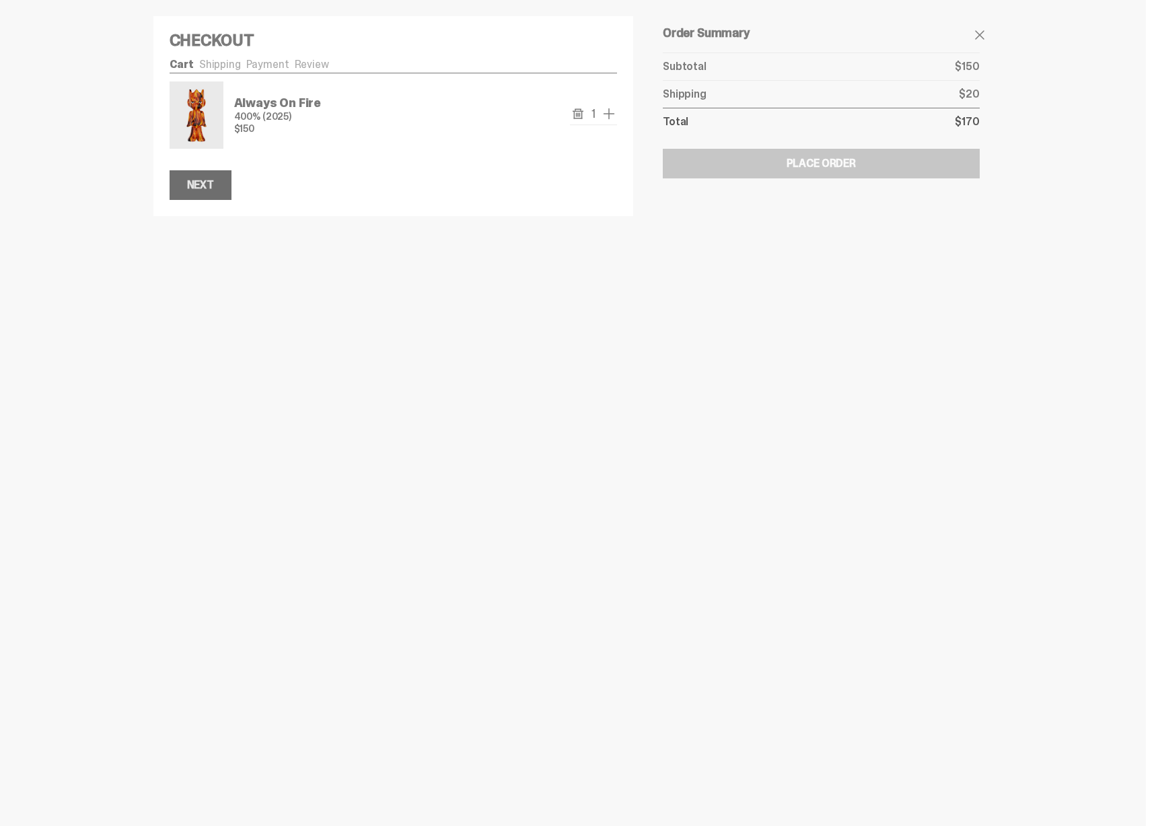
click at [194, 185] on div "Next" at bounding box center [200, 185] width 27 height 11
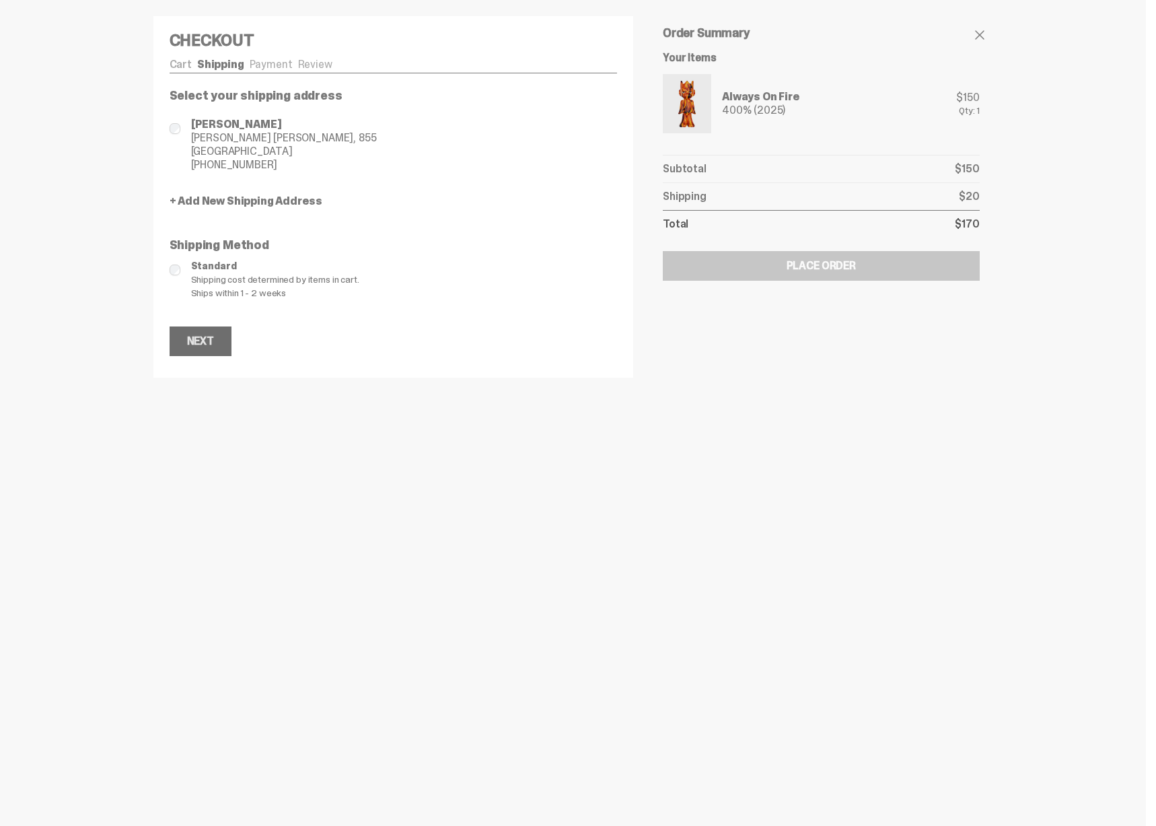
click at [200, 337] on div "Next" at bounding box center [200, 341] width 27 height 11
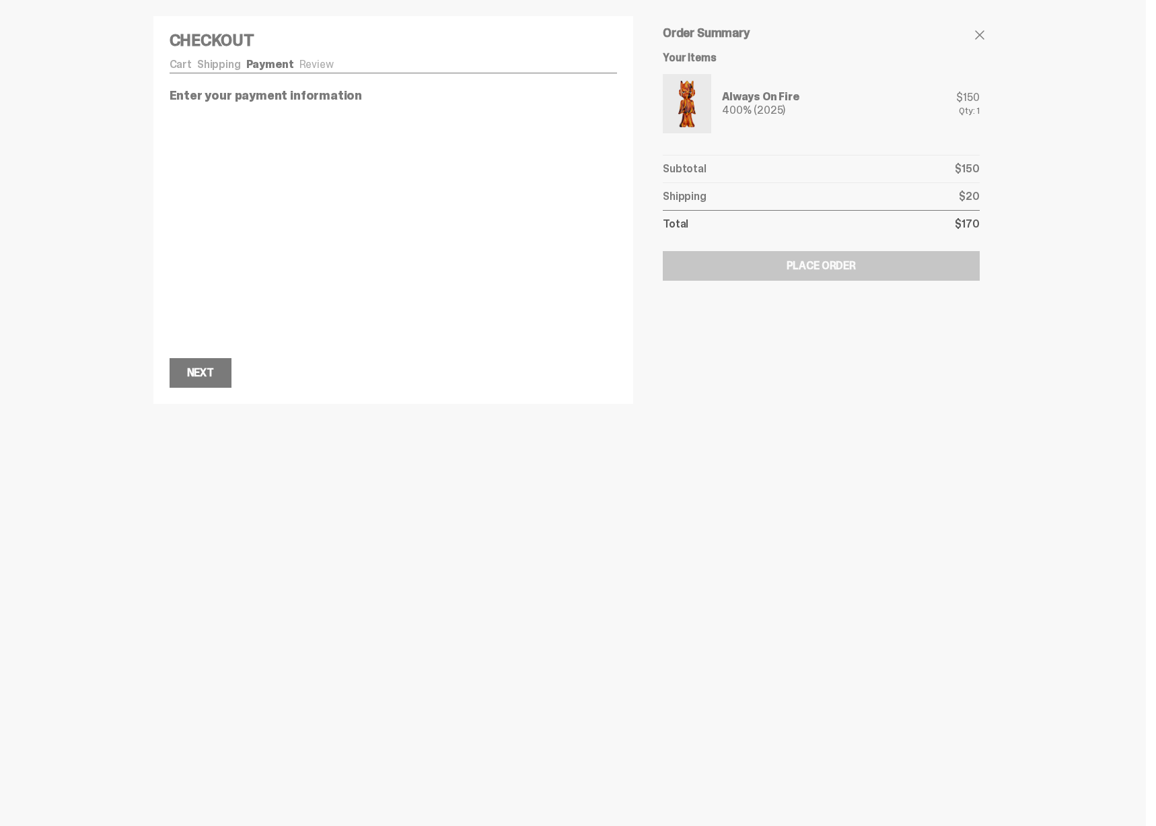
click at [304, 61] on ul "Cart Shipping Payment Review" at bounding box center [394, 65] width 448 height 13
click at [312, 69] on ul "Cart Shipping Payment Review" at bounding box center [394, 65] width 448 height 13
click at [230, 65] on link "Shipping" at bounding box center [219, 64] width 44 height 14
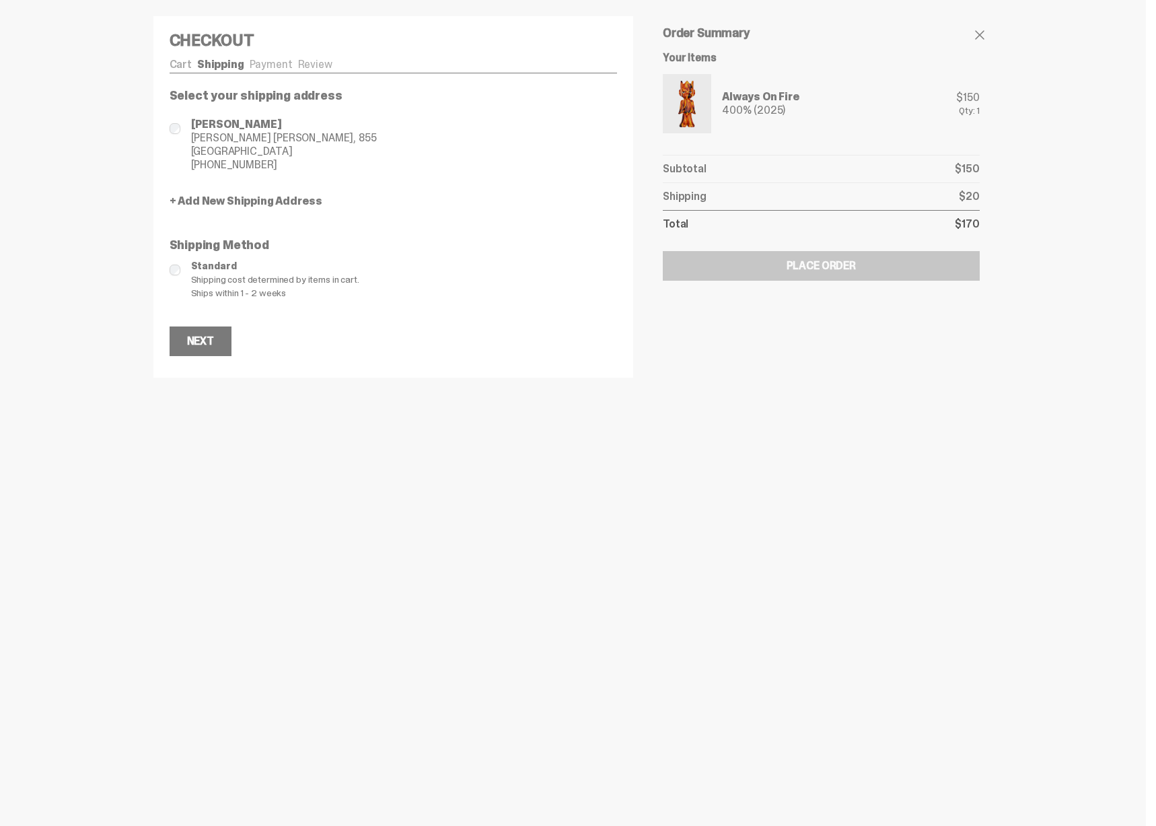
click at [275, 62] on link "Payment" at bounding box center [271, 64] width 43 height 14
